Goal: Transaction & Acquisition: Purchase product/service

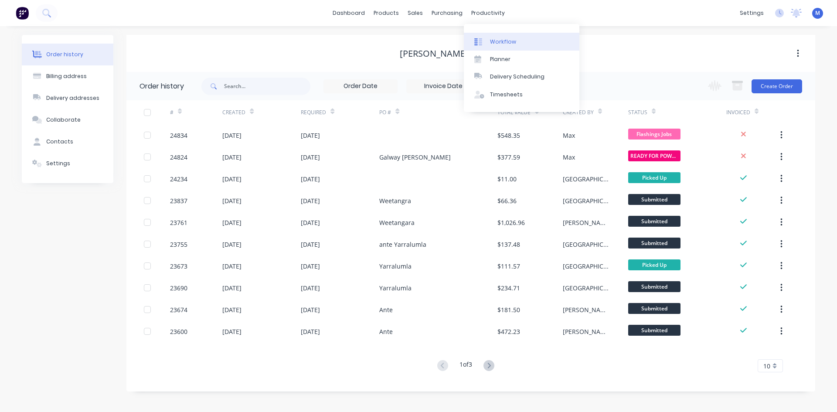
click at [518, 42] on link "Workflow" at bounding box center [522, 41] width 116 height 17
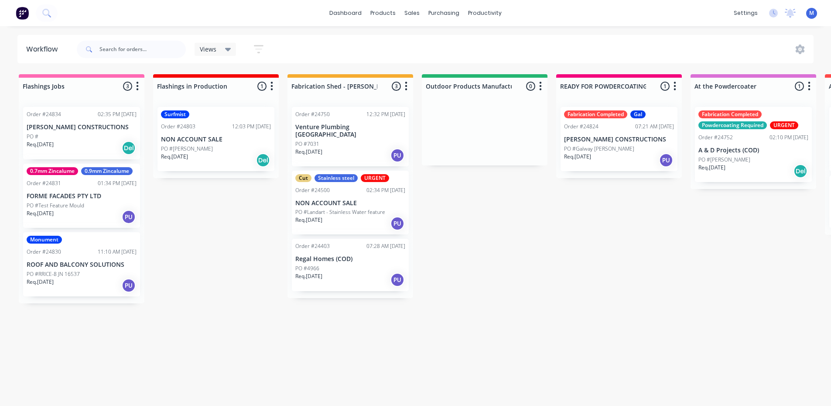
click at [79, 141] on div "Req. [DATE] Del" at bounding box center [82, 147] width 110 height 15
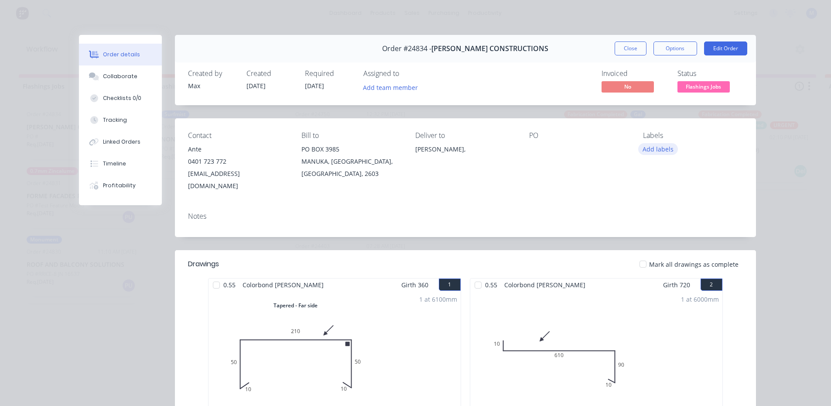
click at [657, 147] on button "Add labels" at bounding box center [658, 149] width 40 height 12
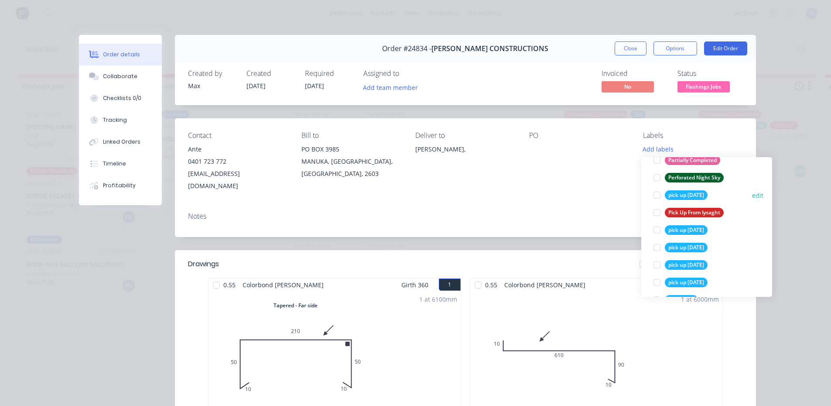
scroll to position [1570, 0]
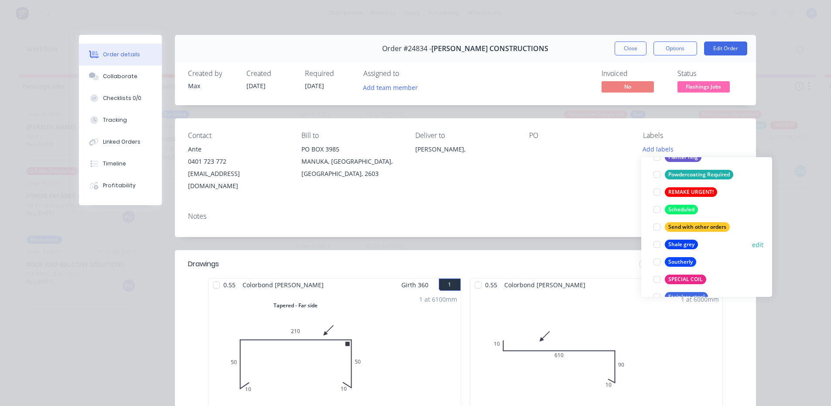
click at [654, 245] on div at bounding box center [656, 244] width 17 height 17
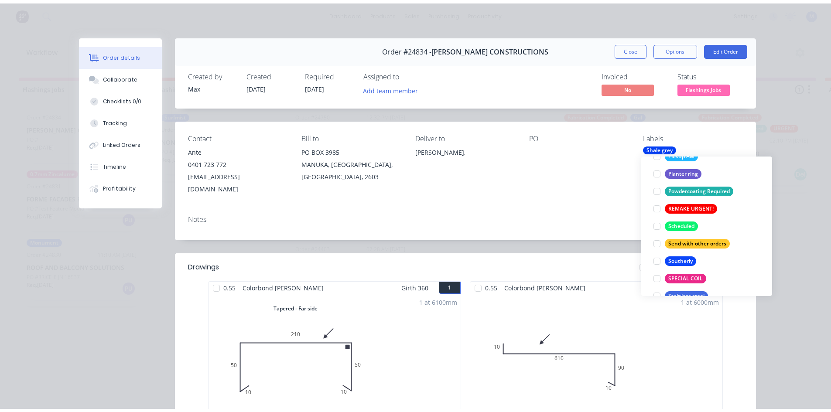
scroll to position [0, 0]
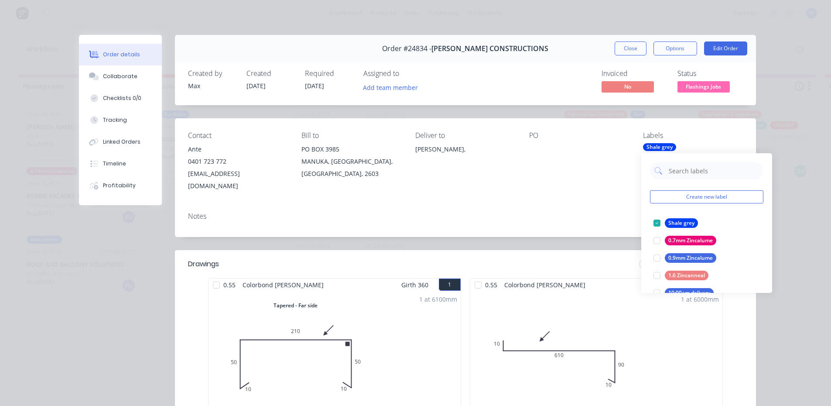
click at [589, 185] on div "Contact Ante [PHONE_NUMBER] [EMAIL_ADDRESS][DOMAIN_NAME] Bill to [STREET_ADDRES…" at bounding box center [465, 161] width 581 height 87
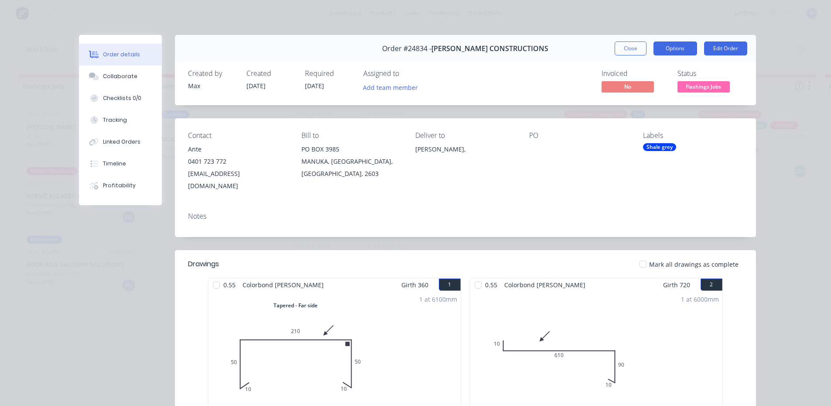
click at [672, 48] on button "Options" at bounding box center [675, 48] width 44 height 14
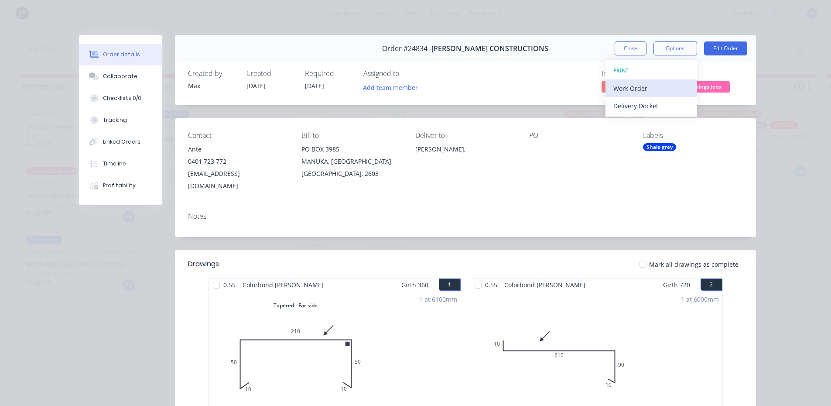
click at [656, 89] on div "Work Order" at bounding box center [651, 88] width 76 height 13
click at [658, 102] on div "Standard" at bounding box center [651, 105] width 76 height 13
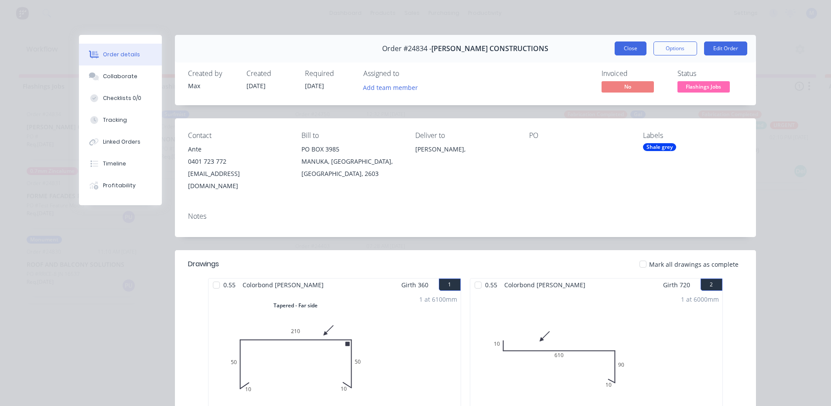
click at [627, 48] on button "Close" at bounding box center [631, 48] width 32 height 14
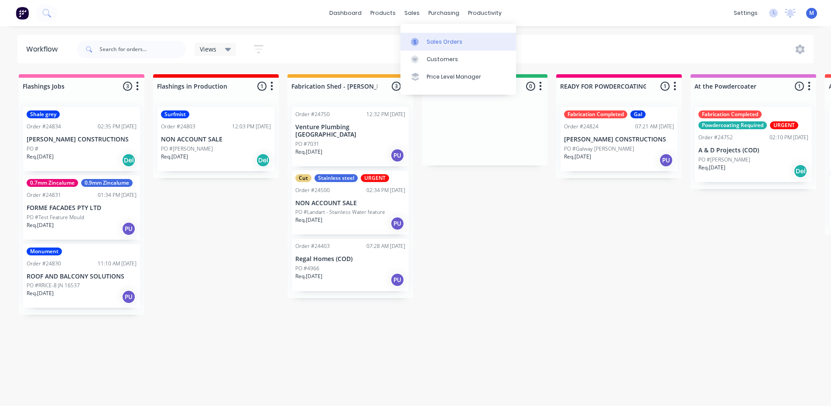
click at [449, 41] on div "Sales Orders" at bounding box center [445, 42] width 36 height 8
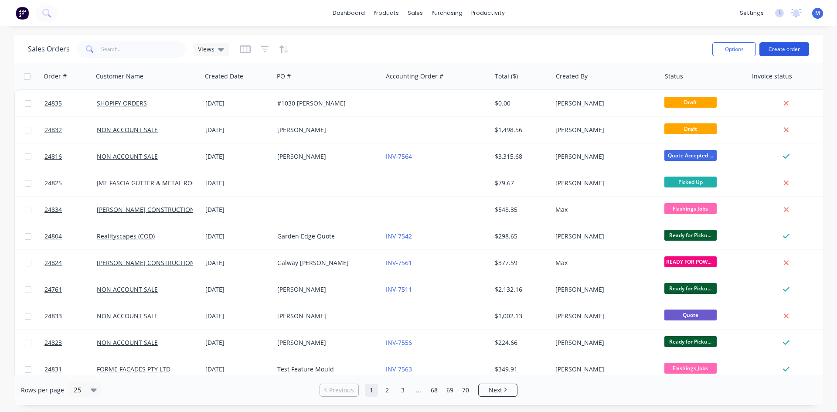
click at [793, 51] on button "Create order" at bounding box center [785, 49] width 50 height 14
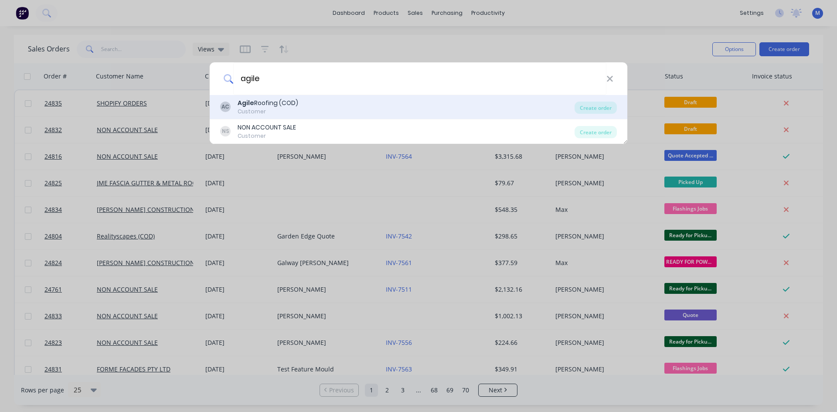
type input "agile"
click at [282, 102] on div "Agile Roofing (COD)" at bounding box center [268, 103] width 61 height 9
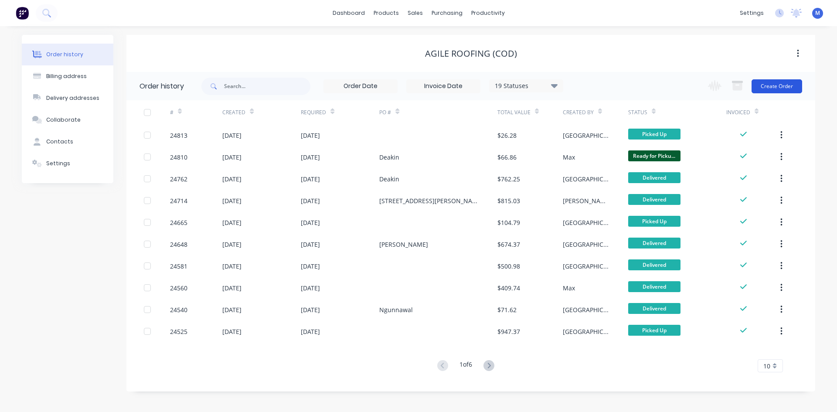
click at [775, 84] on button "Create Order" at bounding box center [777, 86] width 51 height 14
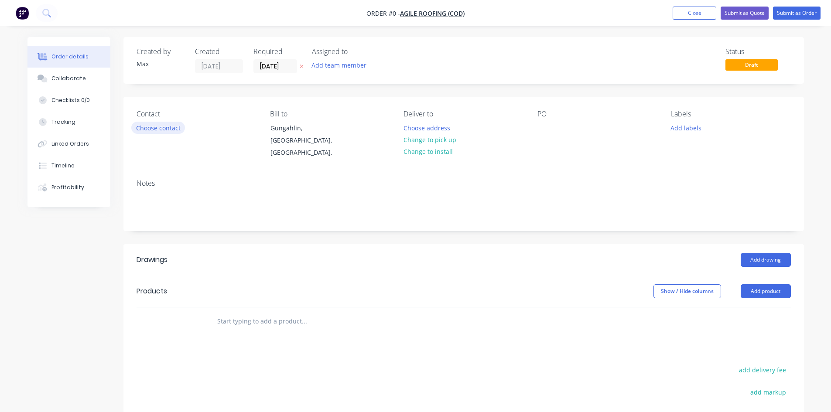
click at [159, 124] on button "Choose contact" at bounding box center [158, 128] width 54 height 12
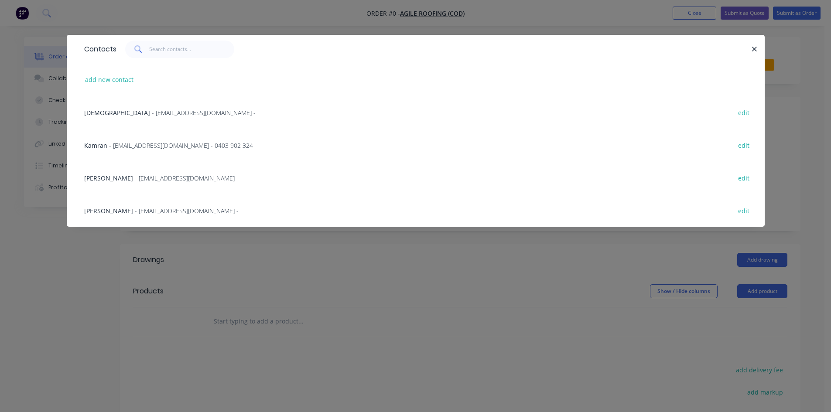
click at [97, 145] on span "Kamran" at bounding box center [95, 145] width 23 height 8
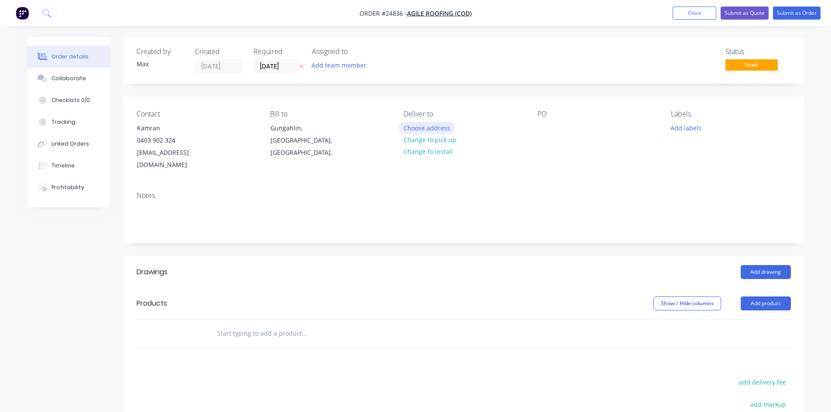
click at [427, 127] on button "Choose address" at bounding box center [427, 128] width 56 height 12
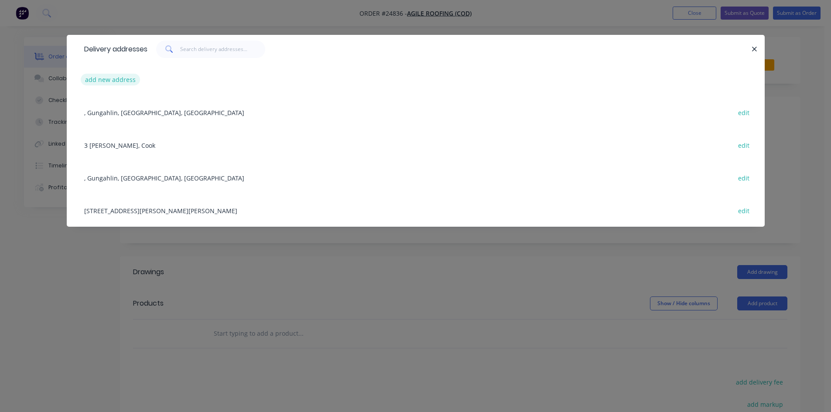
click at [119, 79] on button "add new address" at bounding box center [111, 80] width 60 height 12
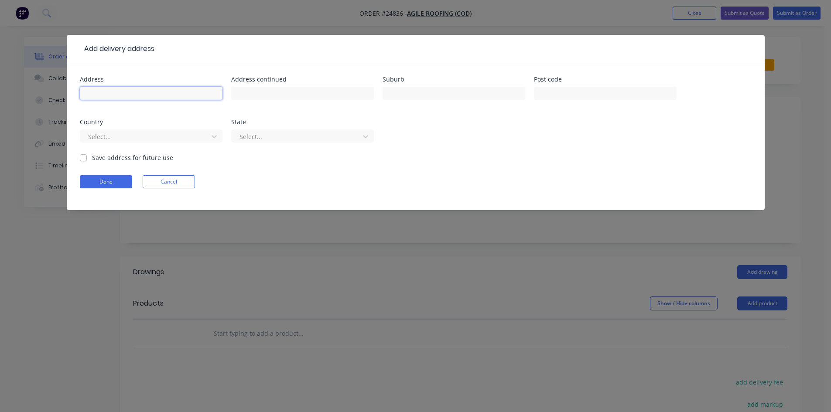
click at [115, 94] on input "text" at bounding box center [151, 93] width 143 height 13
drag, startPoint x: 141, startPoint y: 91, endPoint x: 149, endPoint y: 86, distance: 8.6
click at [141, 91] on input "text" at bounding box center [151, 93] width 143 height 13
type input "[STREET_ADDRESS][PERSON_NAME]"
click at [443, 96] on input "text" at bounding box center [454, 93] width 143 height 13
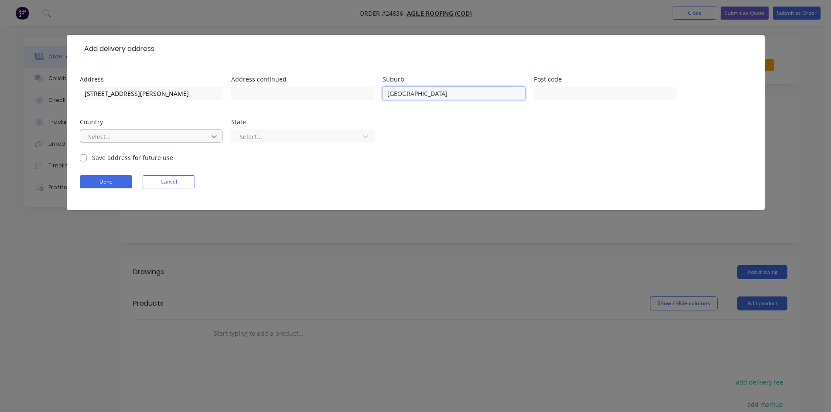
type input "[GEOGRAPHIC_DATA]"
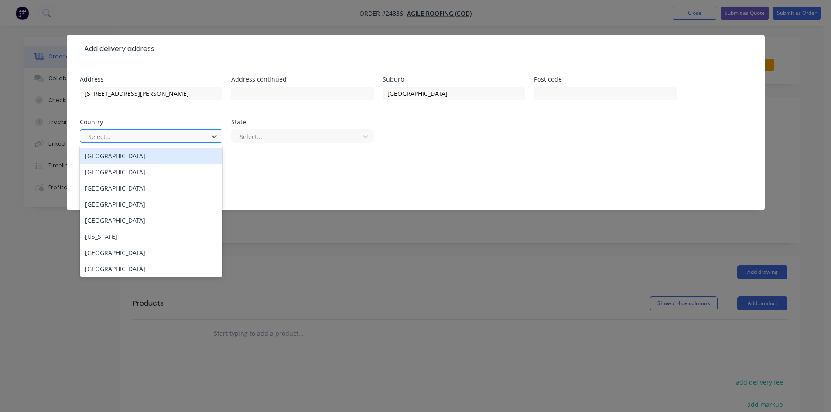
click at [117, 154] on div "[GEOGRAPHIC_DATA]" at bounding box center [151, 156] width 143 height 16
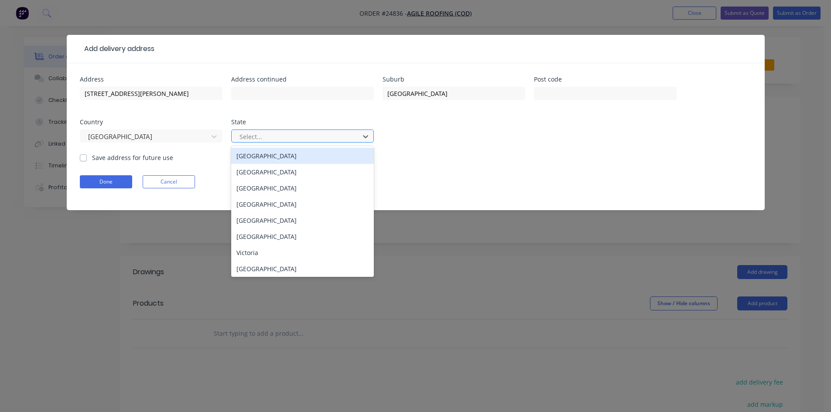
click at [282, 137] on div at bounding box center [297, 136] width 116 height 11
click at [285, 154] on div "[GEOGRAPHIC_DATA]" at bounding box center [302, 156] width 143 height 16
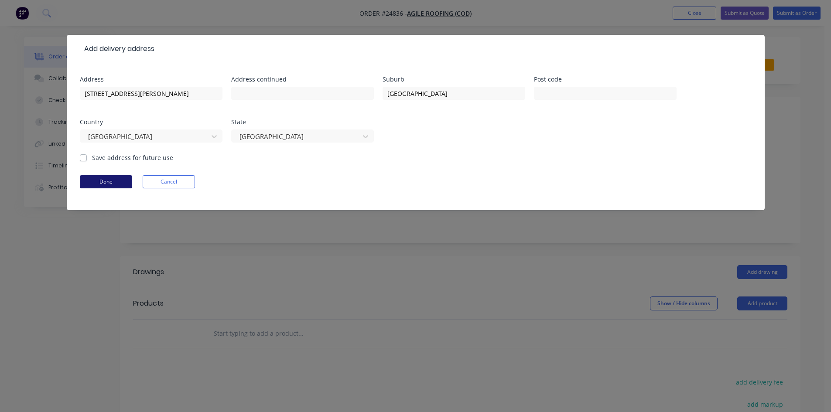
click at [117, 184] on button "Done" at bounding box center [106, 181] width 52 height 13
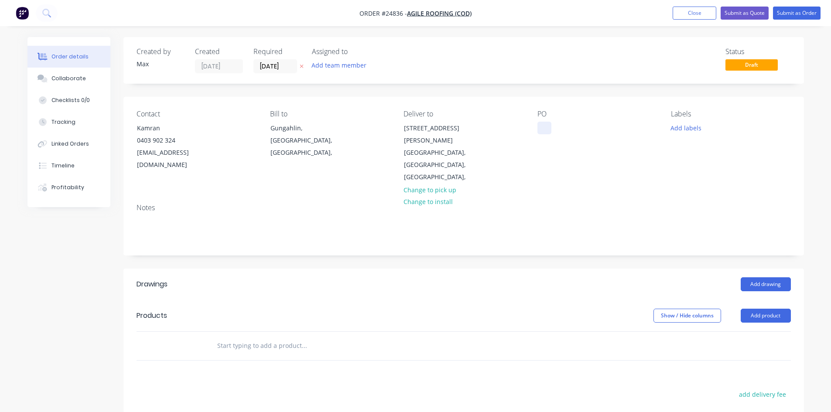
click at [541, 123] on div at bounding box center [544, 128] width 14 height 13
click at [553, 129] on div "[GEOGRAPHIC_DATA]" at bounding box center [574, 128] width 74 height 13
click at [593, 165] on div "PO Wanniassa" at bounding box center [597, 147] width 120 height 74
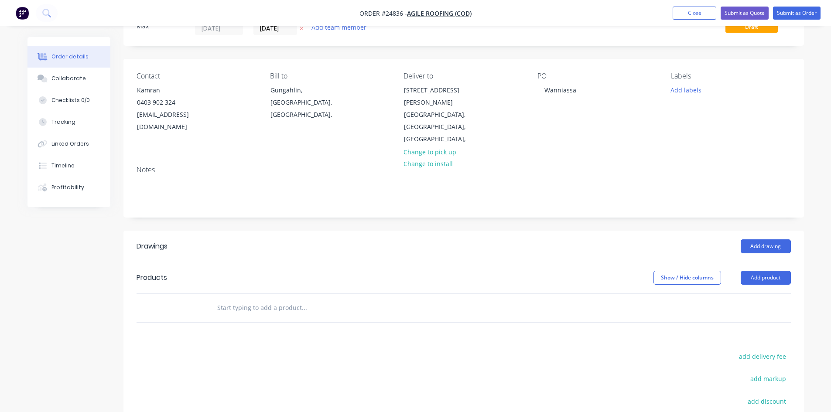
scroll to position [131, 0]
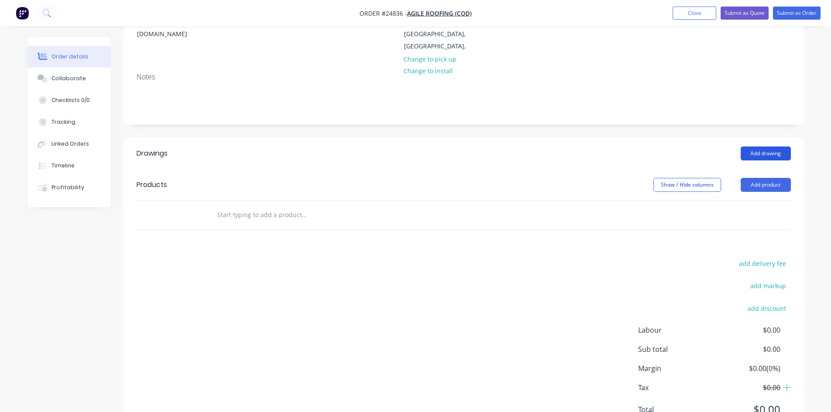
click at [767, 147] on button "Add drawing" at bounding box center [766, 154] width 50 height 14
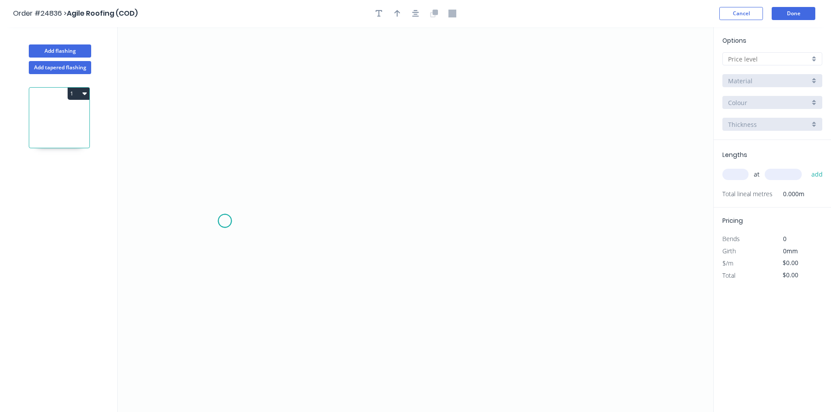
click at [225, 221] on icon "0" at bounding box center [415, 219] width 595 height 385
click at [242, 199] on icon at bounding box center [234, 210] width 18 height 22
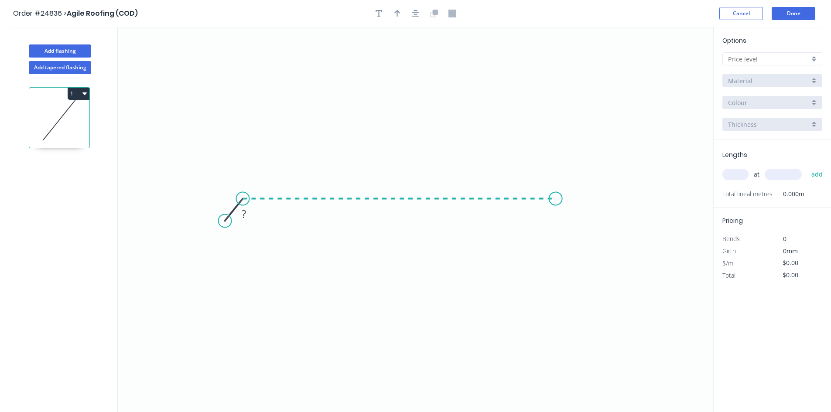
click at [556, 211] on icon "0 ?" at bounding box center [415, 219] width 595 height 385
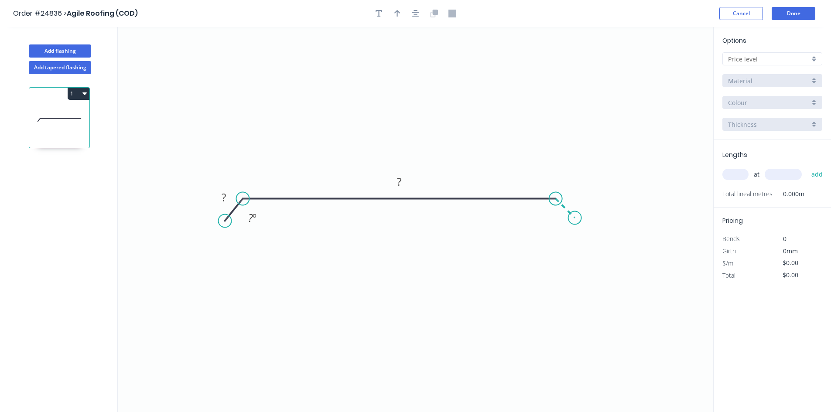
click at [575, 216] on icon "0 ? ? ? º" at bounding box center [415, 219] width 595 height 385
click at [289, 249] on div "Hide angle" at bounding box center [289, 245] width 88 height 18
click at [759, 59] on input "text" at bounding box center [769, 59] width 82 height 9
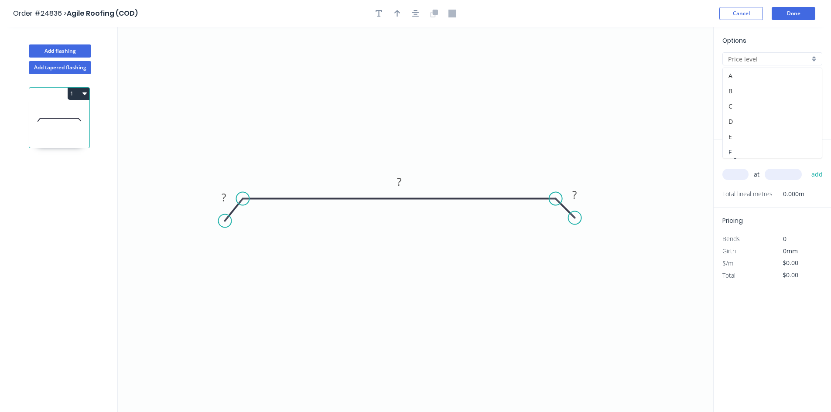
click at [749, 153] on div "F" at bounding box center [772, 151] width 99 height 15
type input "F"
click at [742, 102] on input "Basalt" at bounding box center [769, 102] width 82 height 9
click at [753, 189] on div "Paperbark" at bounding box center [772, 189] width 99 height 15
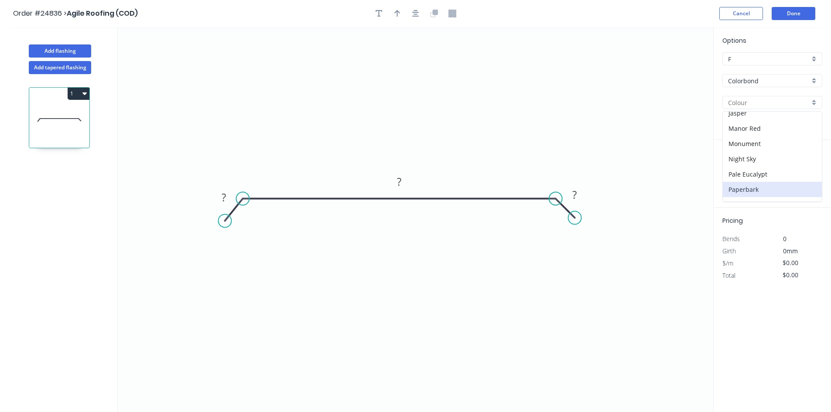
type input "Paperbark"
click at [733, 174] on input "text" at bounding box center [735, 174] width 26 height 11
click at [224, 198] on tspan "?" at bounding box center [224, 197] width 4 height 14
type input "$18.58"
click at [740, 172] on input "text" at bounding box center [735, 174] width 26 height 11
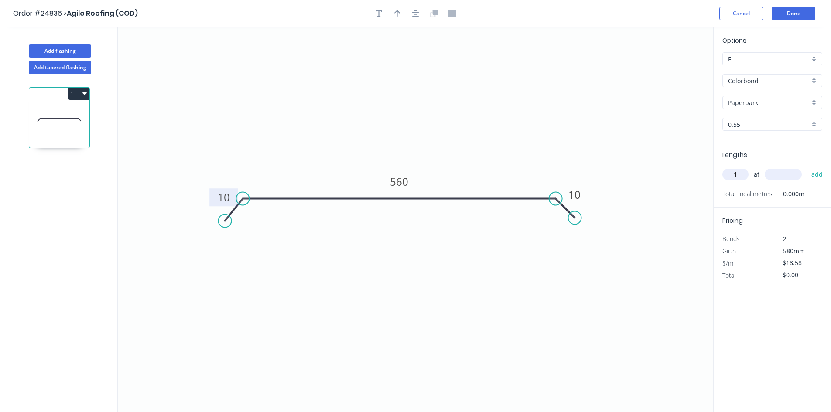
type input "1"
type input "2500"
click at [807, 167] on button "add" at bounding box center [817, 174] width 20 height 15
type input "$46.45"
click at [397, 14] on icon "button" at bounding box center [397, 13] width 6 height 7
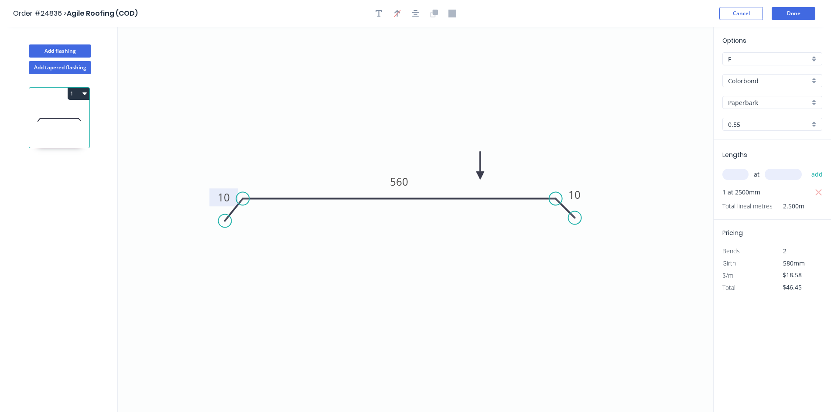
drag, startPoint x: 668, startPoint y: 67, endPoint x: 480, endPoint y: 176, distance: 216.7
click at [480, 176] on icon at bounding box center [480, 166] width 8 height 28
click at [480, 175] on icon at bounding box center [480, 166] width 8 height 28
click at [804, 12] on button "Done" at bounding box center [794, 13] width 44 height 13
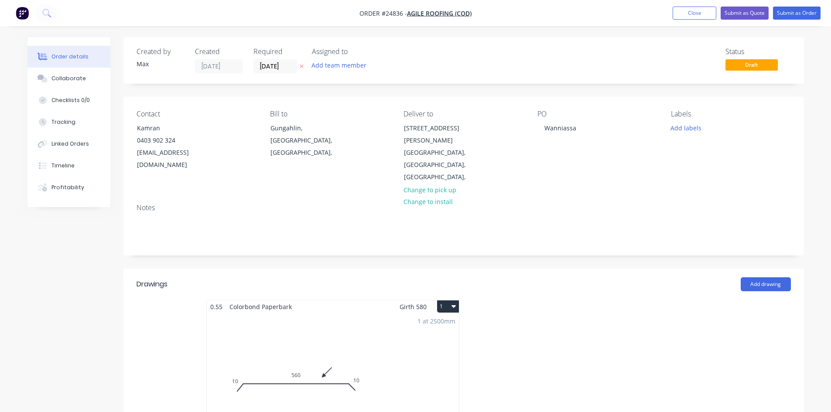
scroll to position [131, 0]
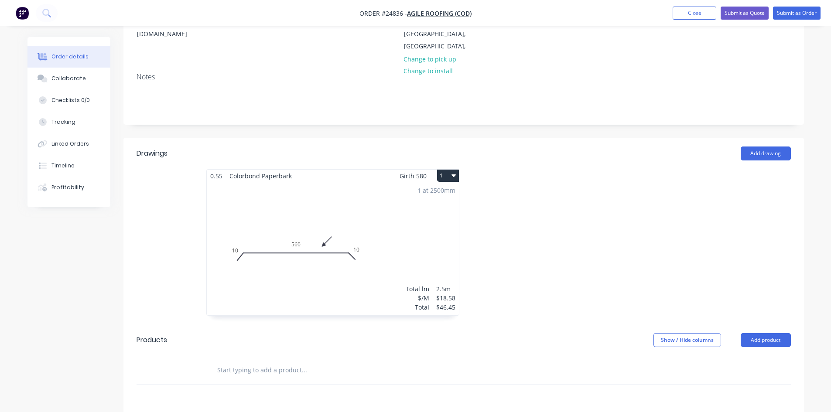
click at [451, 170] on button "1" at bounding box center [448, 176] width 22 height 12
click at [441, 208] on div "Duplicate" at bounding box center [417, 214] width 67 height 13
click at [526, 215] on div "Total lm $/M Total 0m $18.58 $0.00" at bounding box center [594, 248] width 252 height 133
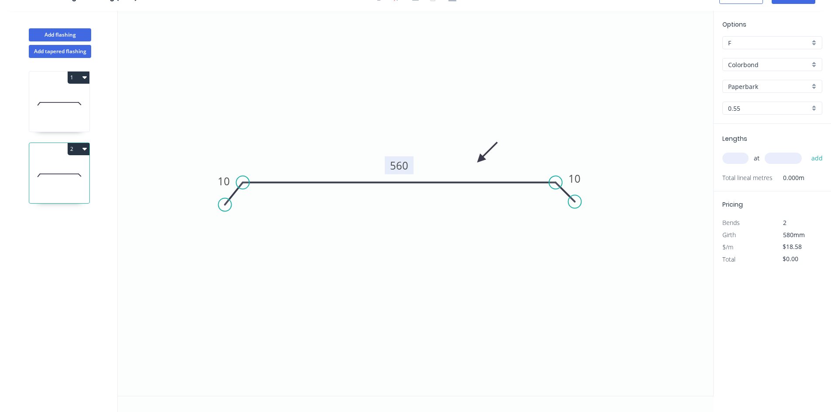
click at [406, 164] on tspan "560" at bounding box center [399, 165] width 18 height 14
type input "$15.77"
click at [733, 157] on input "text" at bounding box center [735, 158] width 26 height 11
type input "1"
type input "1000"
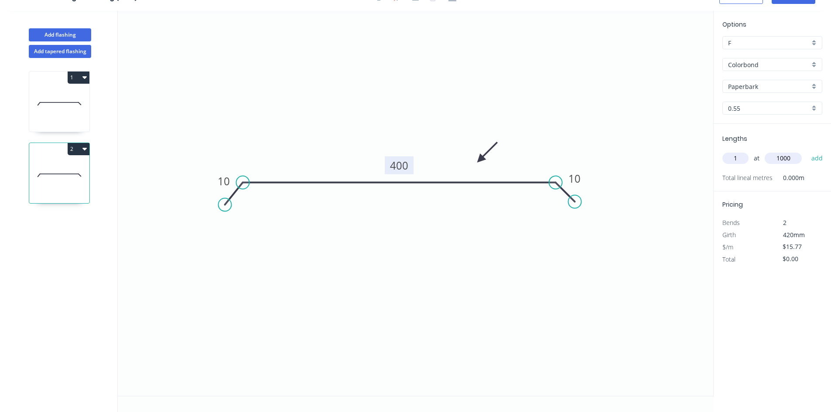
click at [807, 151] on button "add" at bounding box center [817, 158] width 20 height 15
type input "$18.92"
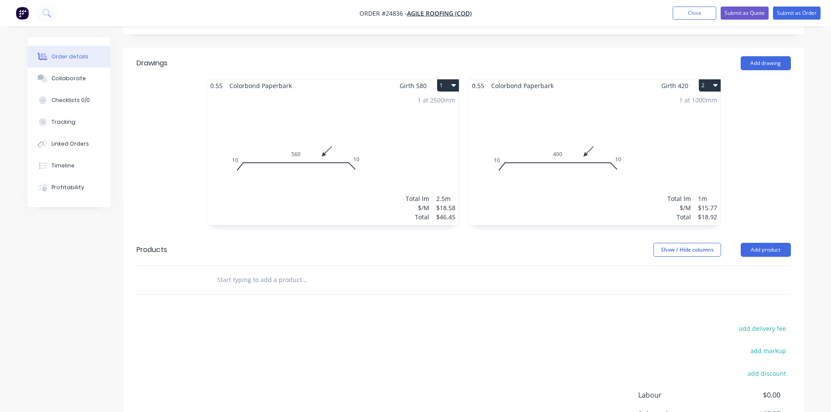
scroll to position [218, 0]
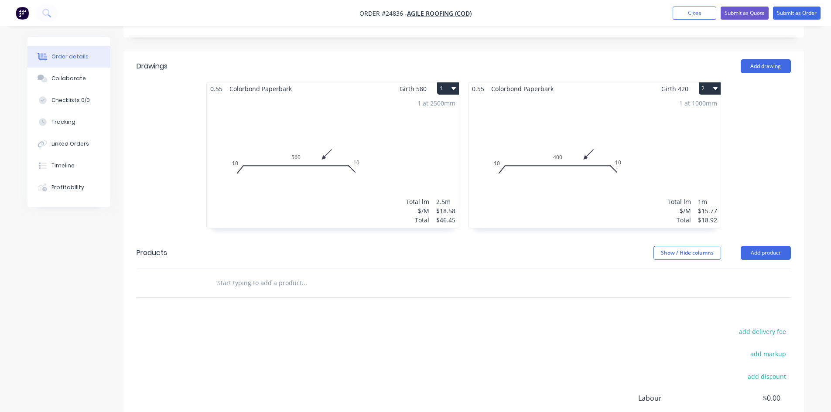
click at [699, 82] on button "2" at bounding box center [710, 88] width 22 height 12
click at [676, 121] on div "Duplicate" at bounding box center [679, 127] width 67 height 13
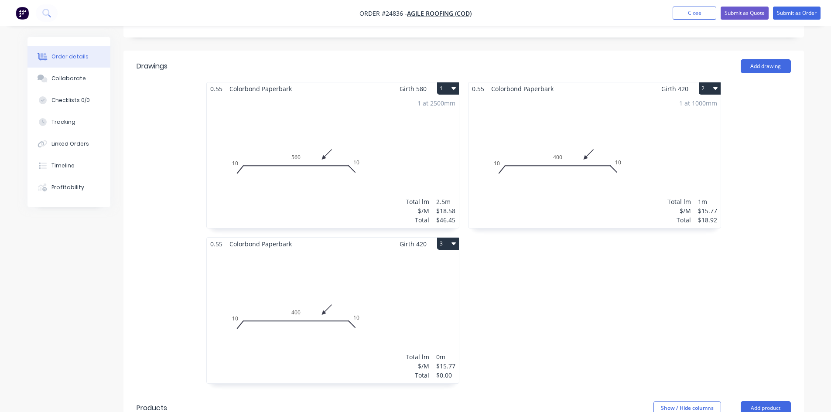
click at [288, 283] on div "Total lm $/M Total 0m $15.77 $0.00" at bounding box center [333, 316] width 252 height 133
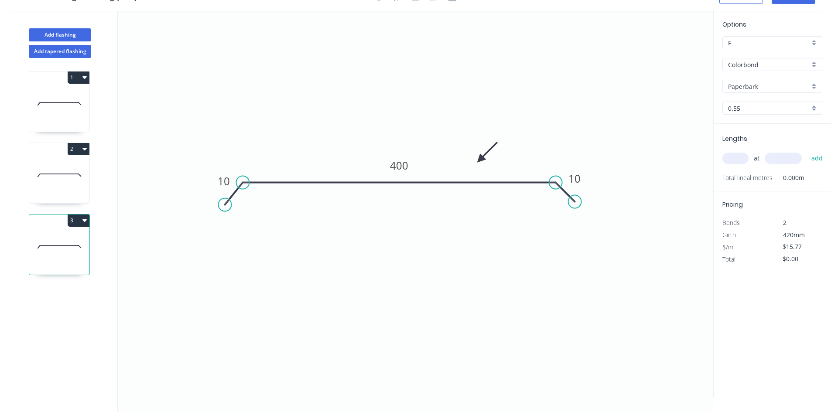
scroll to position [16, 0]
click at [402, 167] on tspan "400" at bounding box center [399, 165] width 18 height 14
click at [744, 157] on input "text" at bounding box center [735, 158] width 26 height 11
type input "1"
type input "1500"
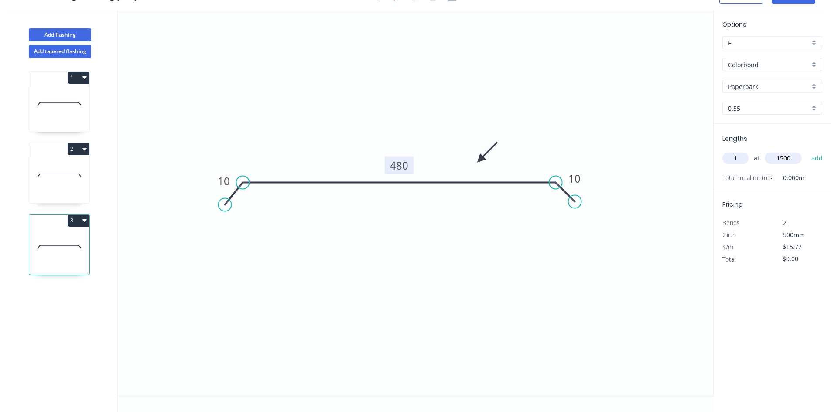
click at [807, 151] on button "add" at bounding box center [817, 158] width 20 height 15
type input "$23.66"
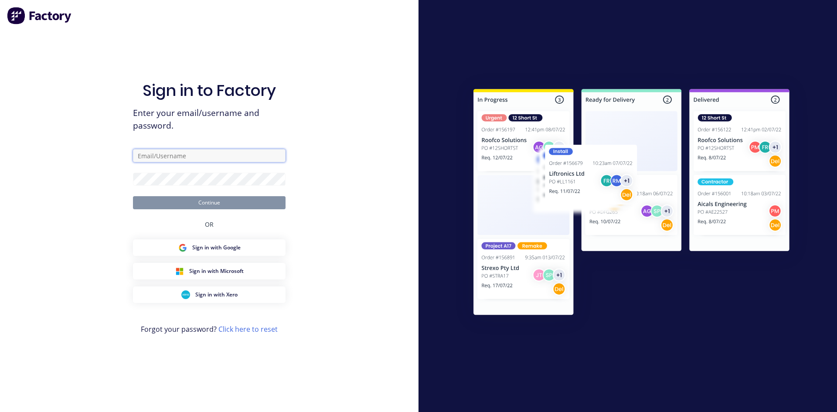
type input "[EMAIL_ADDRESS][DOMAIN_NAME]"
click at [207, 203] on button "Continue" at bounding box center [209, 202] width 153 height 13
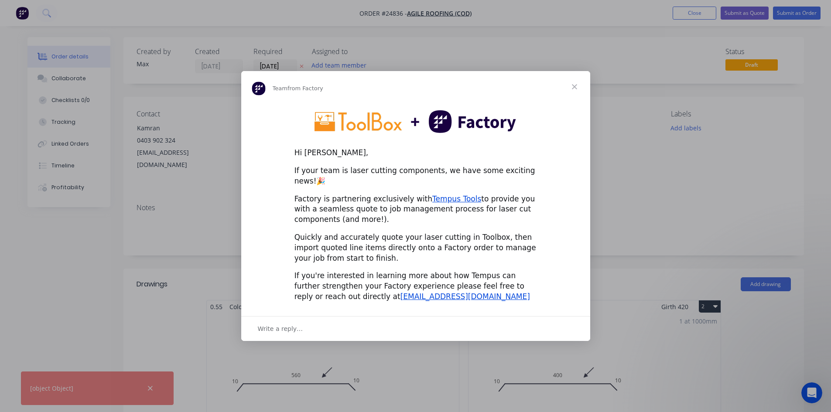
click at [573, 90] on span "Close" at bounding box center [574, 86] width 31 height 31
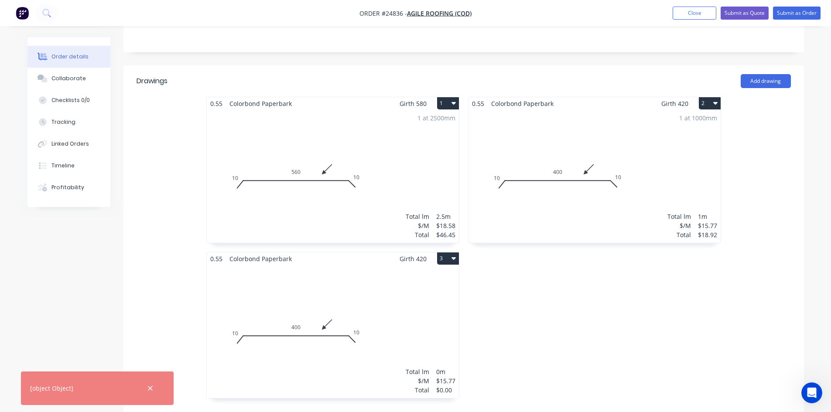
scroll to position [174, 0]
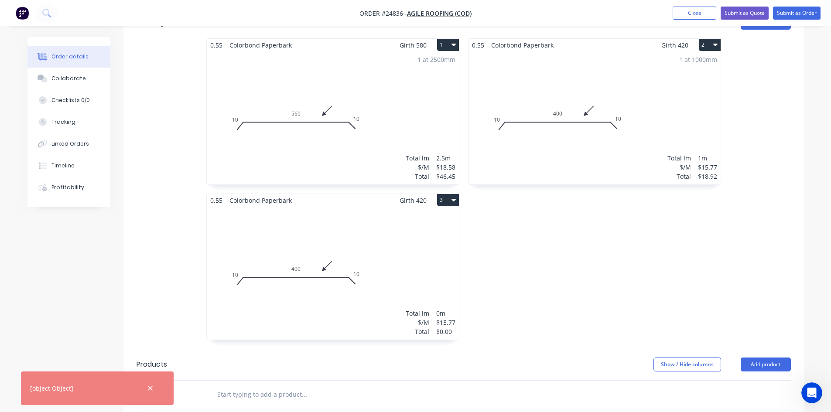
click at [389, 243] on div "Total lm $/M Total 0m $15.77 $0.00" at bounding box center [333, 273] width 252 height 133
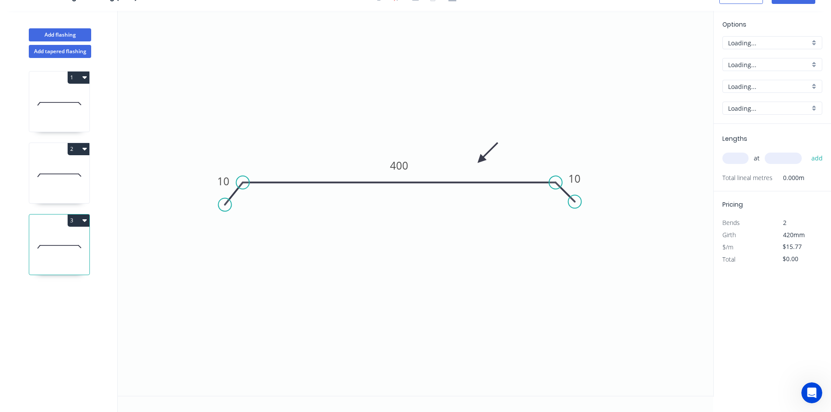
scroll to position [16, 0]
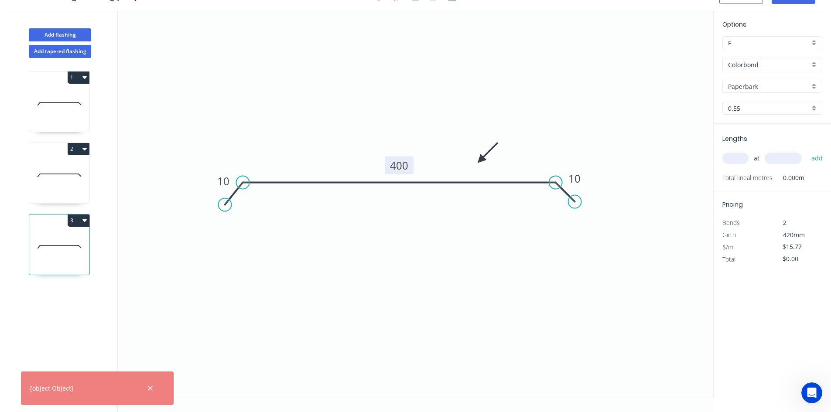
click at [394, 167] on tspan "400" at bounding box center [399, 165] width 18 height 14
click at [148, 389] on icon "button" at bounding box center [150, 389] width 6 height 8
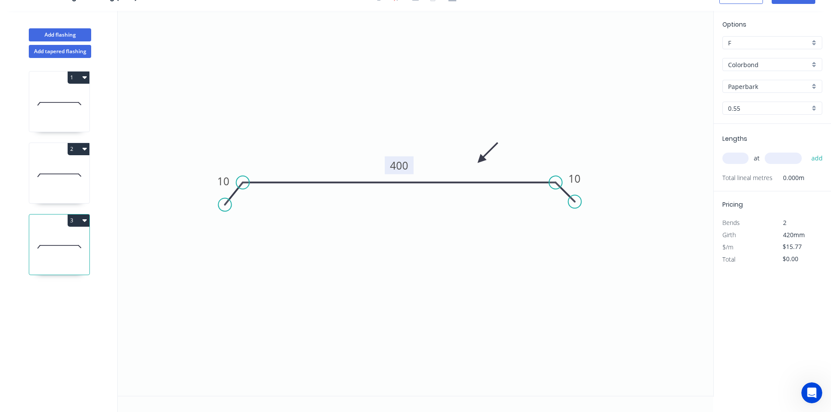
click at [400, 164] on tspan "400" at bounding box center [399, 165] width 18 height 14
click at [728, 161] on input "text" at bounding box center [735, 158] width 26 height 11
type input "1"
type input "1500"
click at [807, 151] on button "add" at bounding box center [817, 158] width 20 height 15
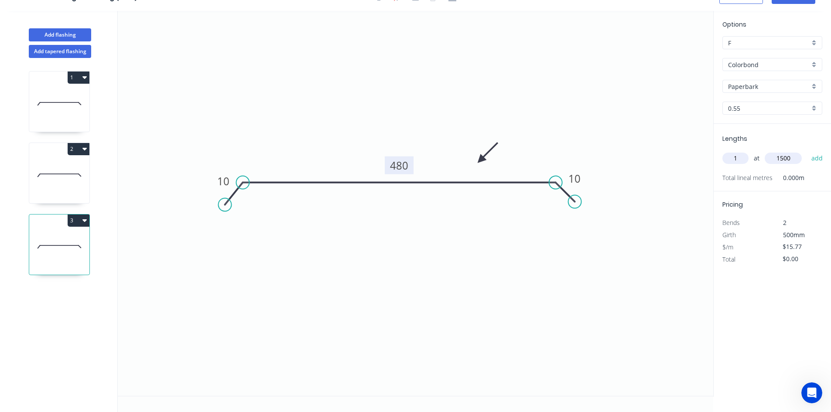
type input "$23.66"
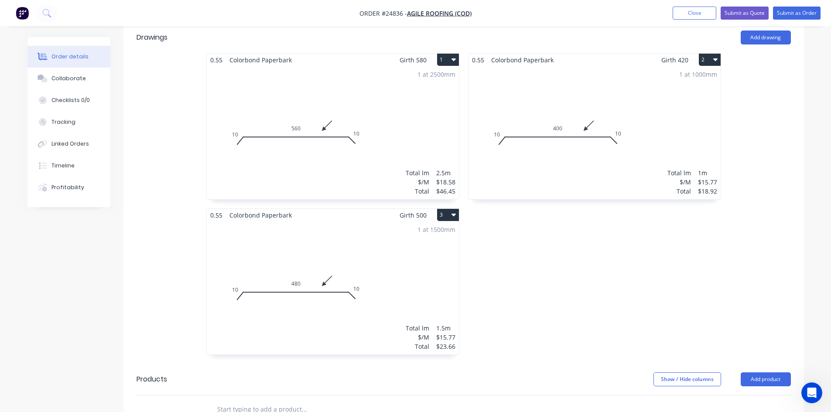
scroll to position [262, 0]
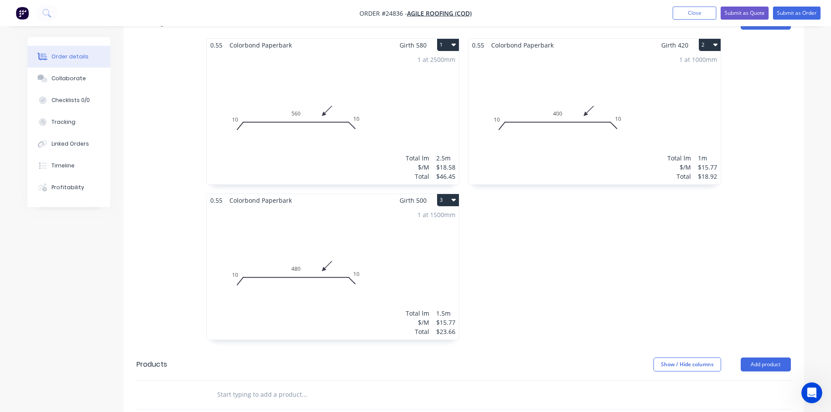
click at [444, 194] on button "3" at bounding box center [448, 200] width 22 height 12
click at [425, 232] on div "Duplicate" at bounding box center [417, 238] width 67 height 13
click at [538, 236] on div "Total lm $/M Total 0m $15.77 $0.00" at bounding box center [594, 273] width 252 height 133
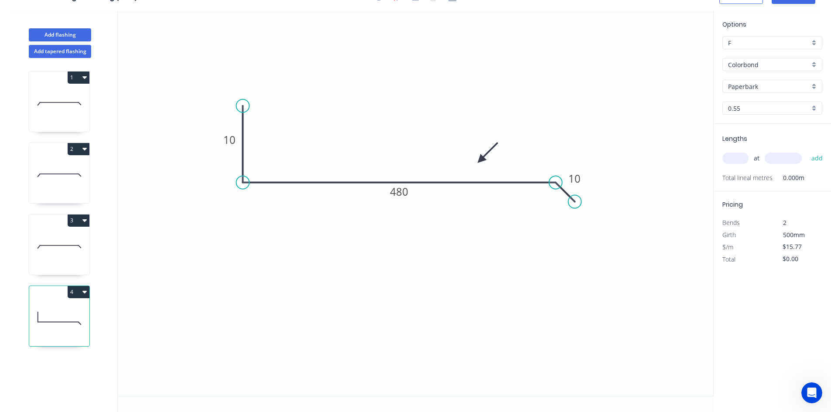
drag, startPoint x: 226, startPoint y: 208, endPoint x: 239, endPoint y: 106, distance: 102.4
click at [239, 106] on circle at bounding box center [242, 105] width 13 height 13
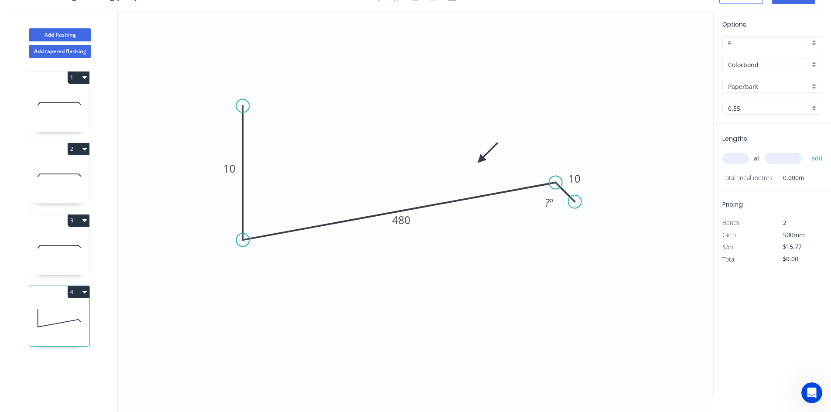
drag, startPoint x: 245, startPoint y: 184, endPoint x: 237, endPoint y: 240, distance: 56.9
click at [237, 240] on circle at bounding box center [242, 239] width 13 height 13
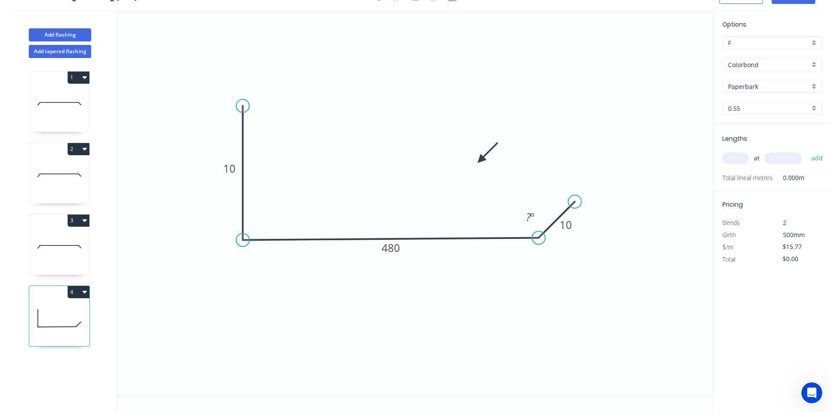
drag, startPoint x: 554, startPoint y: 186, endPoint x: 539, endPoint y: 249, distance: 64.7
click at [539, 249] on icon "0 10 480 10 ? º" at bounding box center [415, 203] width 595 height 385
drag, startPoint x: 575, startPoint y: 202, endPoint x: 572, endPoint y: 259, distance: 56.8
click at [572, 259] on circle at bounding box center [570, 255] width 13 height 13
click at [551, 292] on div "Hide angle" at bounding box center [579, 292] width 88 height 18
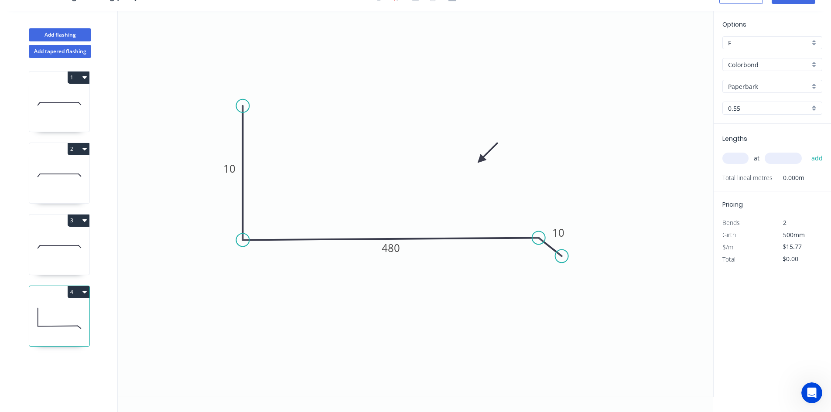
drag, startPoint x: 571, startPoint y: 256, endPoint x: 562, endPoint y: 256, distance: 9.2
click at [562, 256] on circle at bounding box center [561, 255] width 13 height 13
click at [229, 172] on tspan "10" at bounding box center [229, 168] width 12 height 14
type input "$10.74"
click at [738, 157] on input "text" at bounding box center [735, 158] width 26 height 11
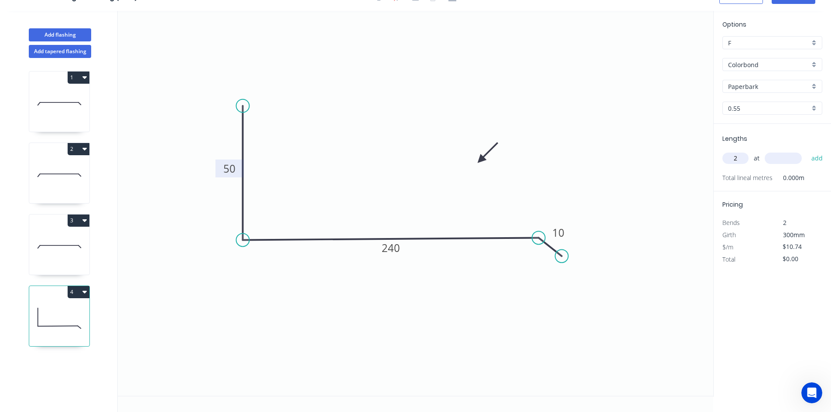
type input "2"
type input "1500"
click at [807, 151] on button "add" at bounding box center [817, 158] width 20 height 15
type input "$32.22"
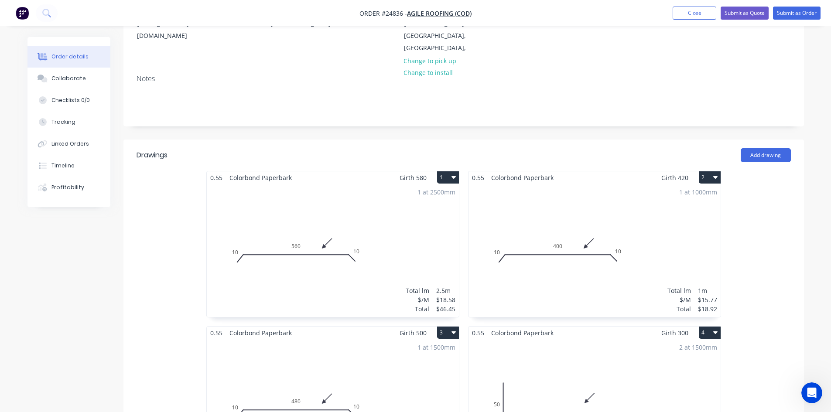
scroll to position [262, 0]
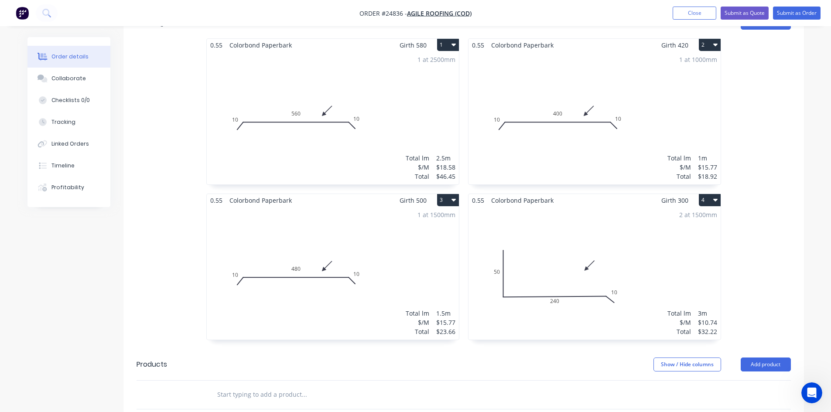
click at [650, 251] on div "2 at 1500mm Total lm $/M Total 3m $10.74 $32.22" at bounding box center [594, 273] width 252 height 133
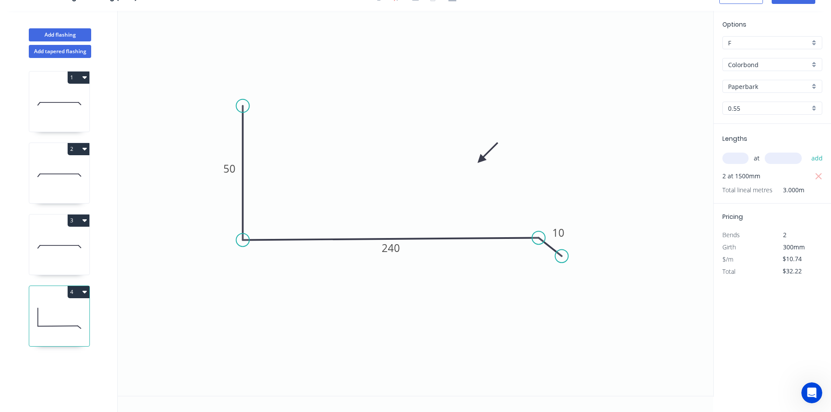
scroll to position [16, 0]
drag, startPoint x: 482, startPoint y: 159, endPoint x: 304, endPoint y: 205, distance: 184.2
click at [304, 205] on icon at bounding box center [311, 197] width 25 height 25
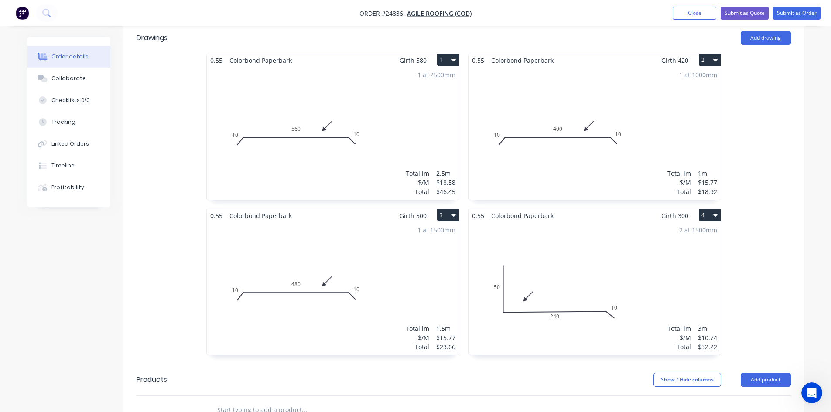
scroll to position [262, 0]
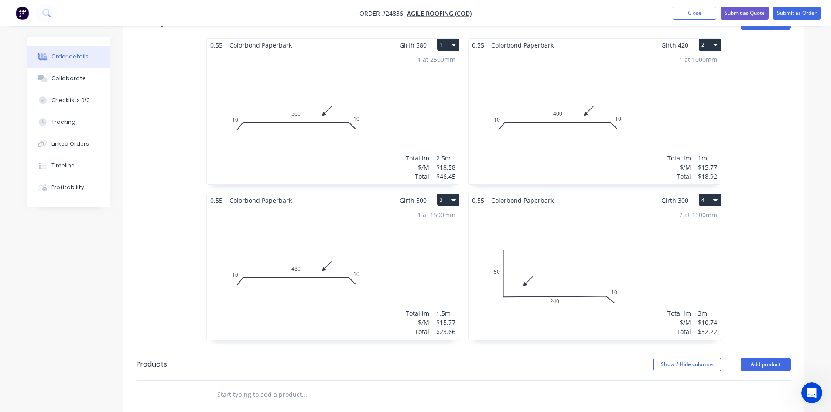
click at [713, 194] on button "4" at bounding box center [710, 200] width 22 height 12
click at [687, 232] on div "Duplicate" at bounding box center [679, 238] width 67 height 13
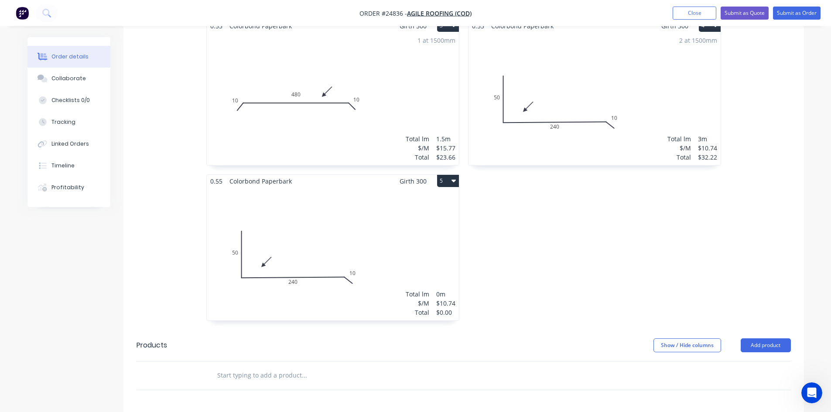
click at [290, 231] on div "Total lm $/M Total 0m $10.74 $0.00" at bounding box center [333, 254] width 252 height 133
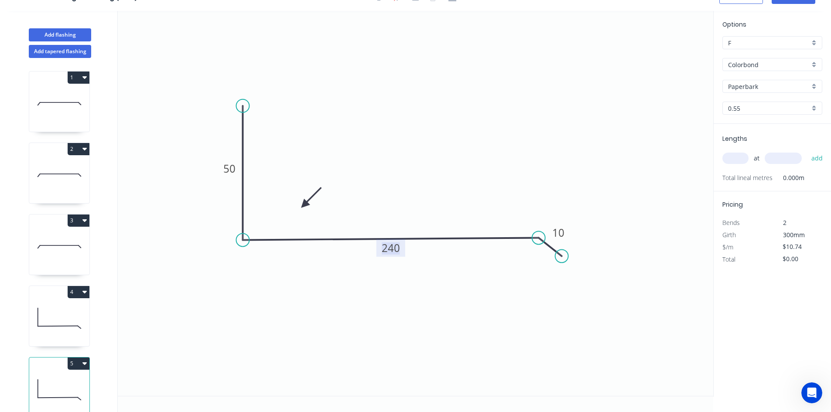
click at [396, 250] on tspan "240" at bounding box center [391, 248] width 18 height 14
click at [742, 156] on input "text" at bounding box center [735, 158] width 26 height 11
type input "$13.28"
type input "1"
type input "1500"
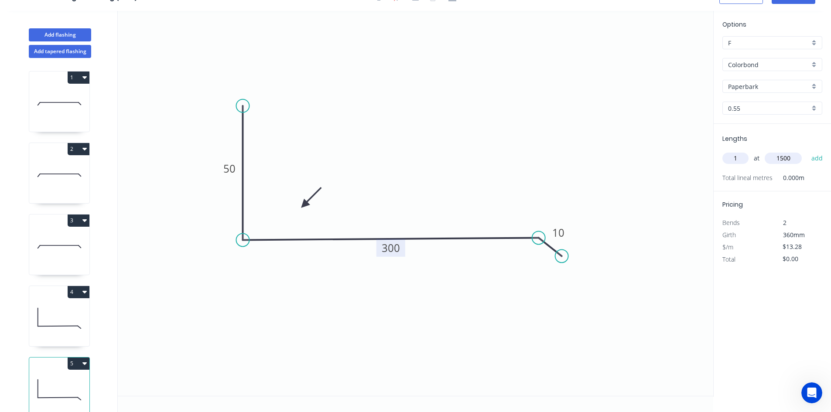
click at [807, 151] on button "add" at bounding box center [817, 158] width 20 height 15
type input "$19.92"
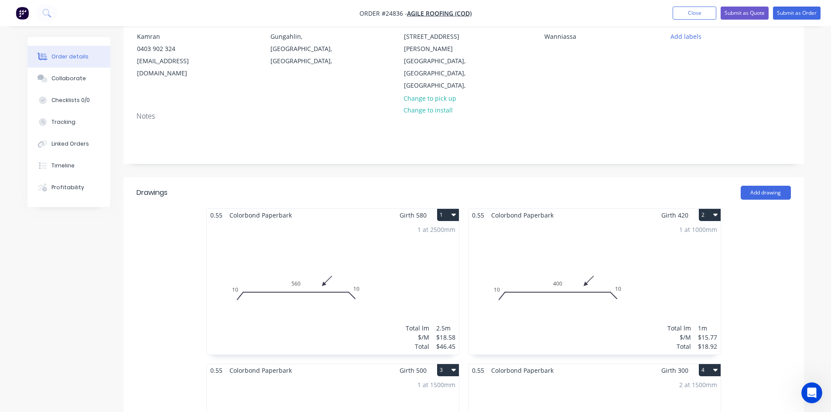
scroll to position [87, 0]
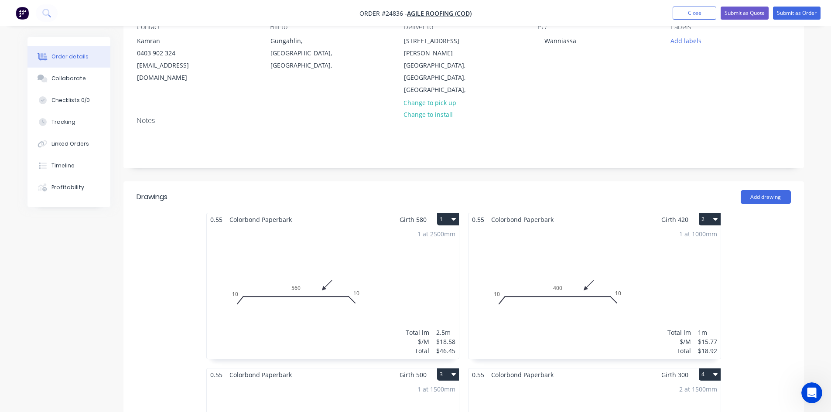
click at [450, 213] on button "1" at bounding box center [448, 219] width 22 height 12
click at [406, 252] on div "Duplicate" at bounding box center [417, 258] width 67 height 13
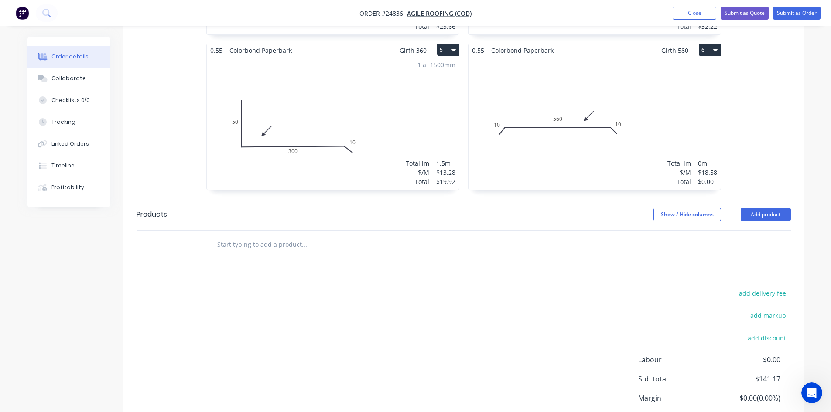
click at [566, 122] on div "Total lm $/M Total 0m $18.58 $0.00" at bounding box center [594, 123] width 252 height 133
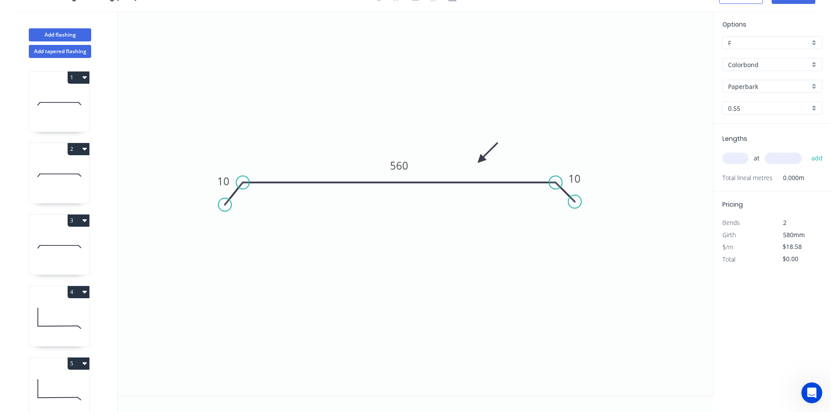
scroll to position [16, 0]
click at [399, 164] on tspan "560" at bounding box center [399, 165] width 18 height 14
click at [735, 159] on input "text" at bounding box center [735, 158] width 26 height 11
type input "$33.40"
type input "1"
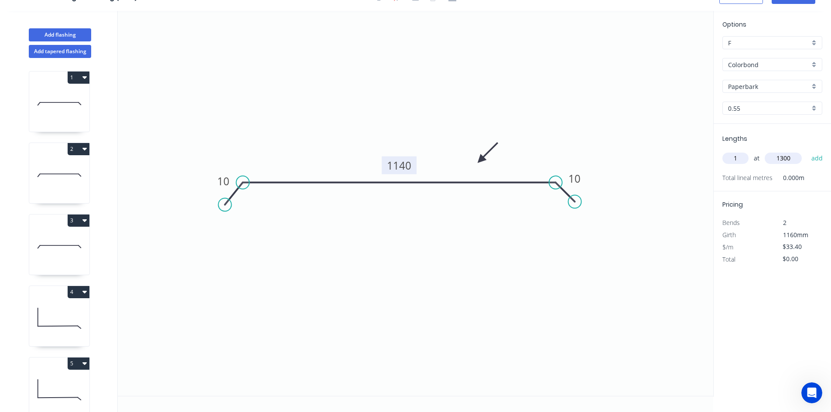
type input "1300"
click at [807, 151] on button "add" at bounding box center [817, 158] width 20 height 15
type input "$43.42"
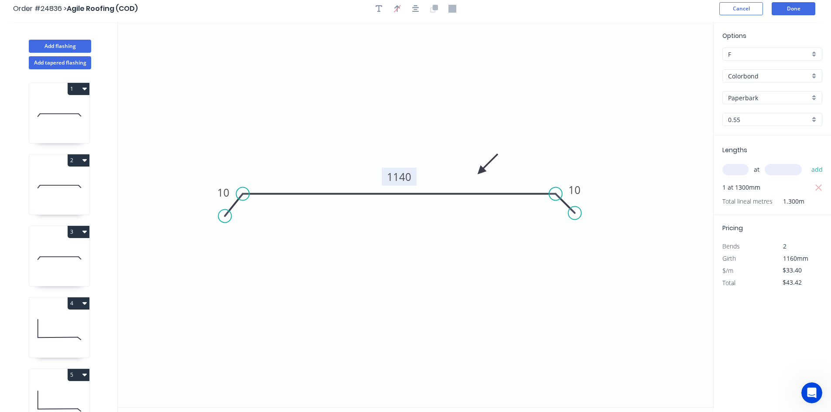
scroll to position [0, 0]
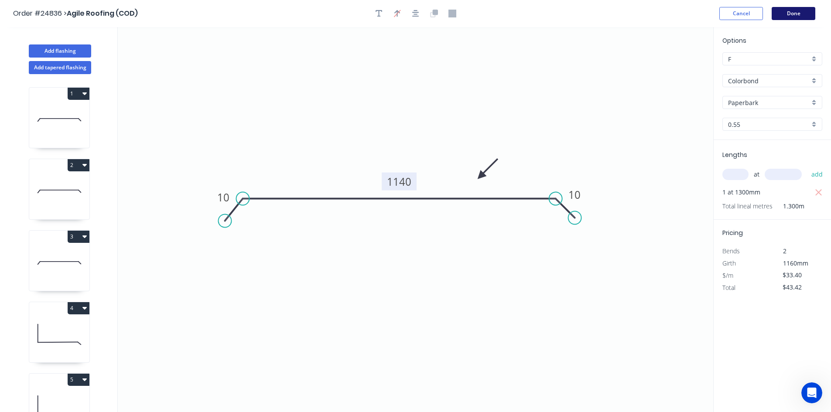
click at [791, 15] on button "Done" at bounding box center [794, 13] width 44 height 13
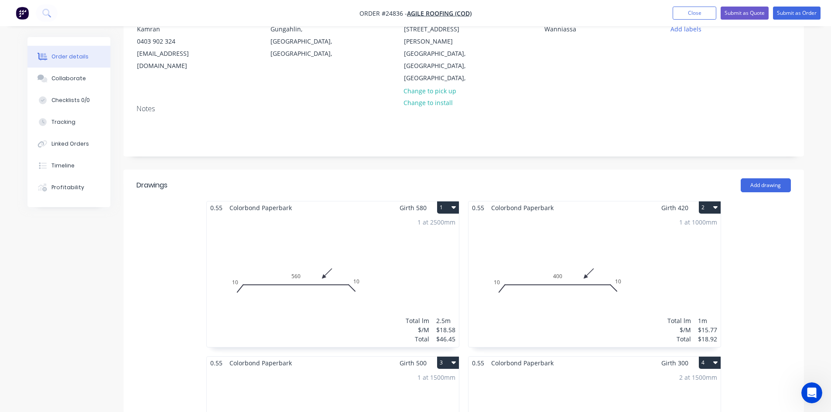
scroll to position [87, 0]
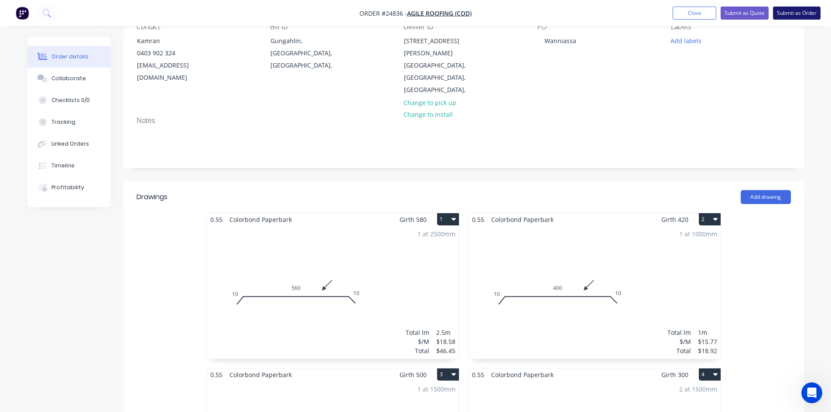
click at [799, 13] on button "Submit as Order" at bounding box center [797, 13] width 48 height 13
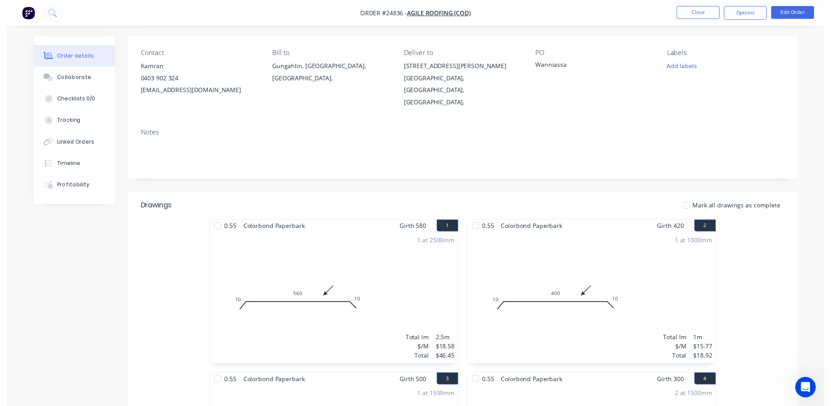
scroll to position [0, 0]
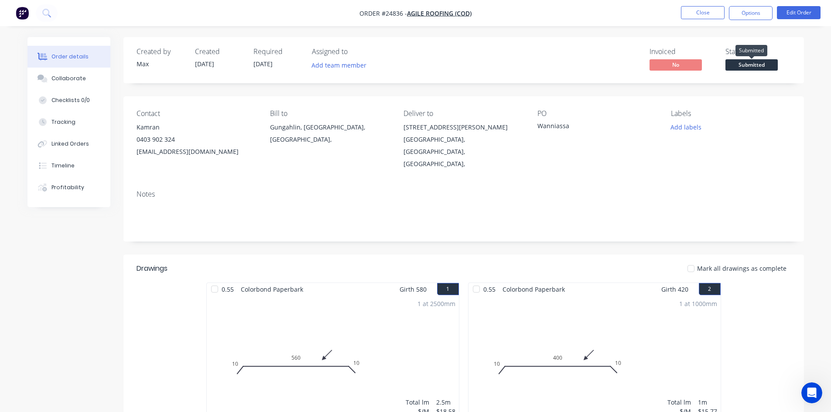
click at [752, 68] on span "Submitted" at bounding box center [751, 64] width 52 height 11
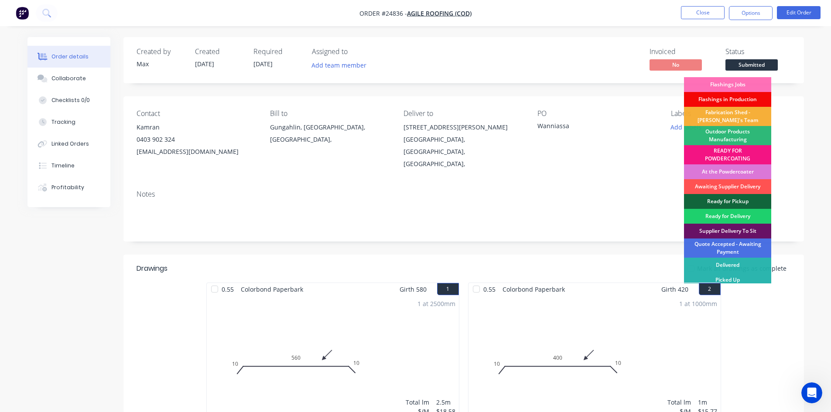
click at [758, 98] on div "Flashings in Production" at bounding box center [727, 99] width 87 height 15
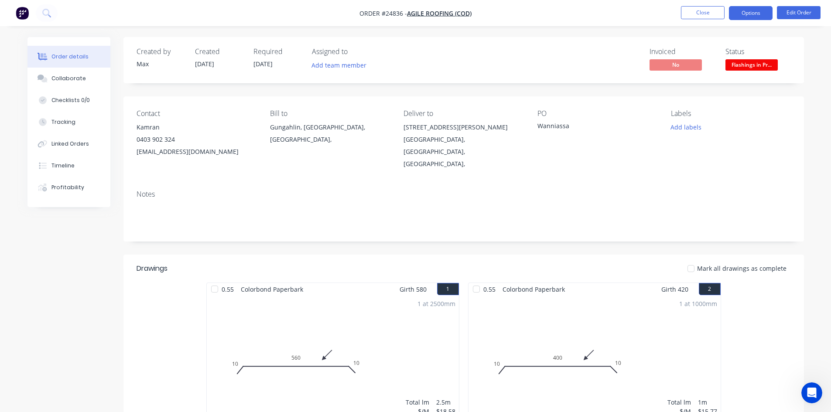
click at [753, 10] on button "Options" at bounding box center [751, 13] width 44 height 14
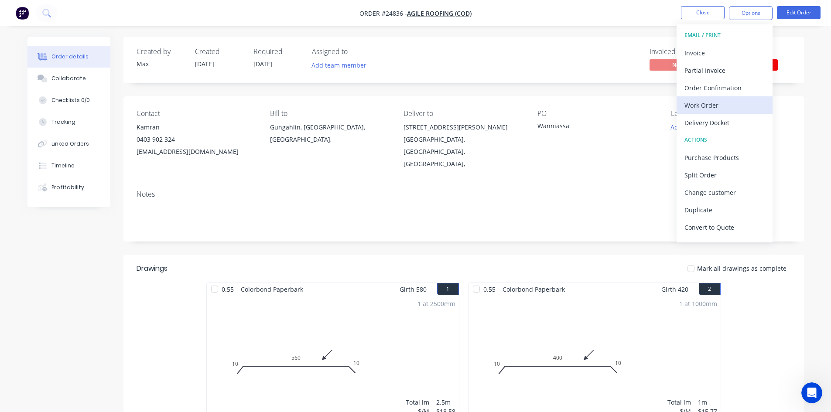
click at [725, 104] on div "Work Order" at bounding box center [724, 105] width 80 height 13
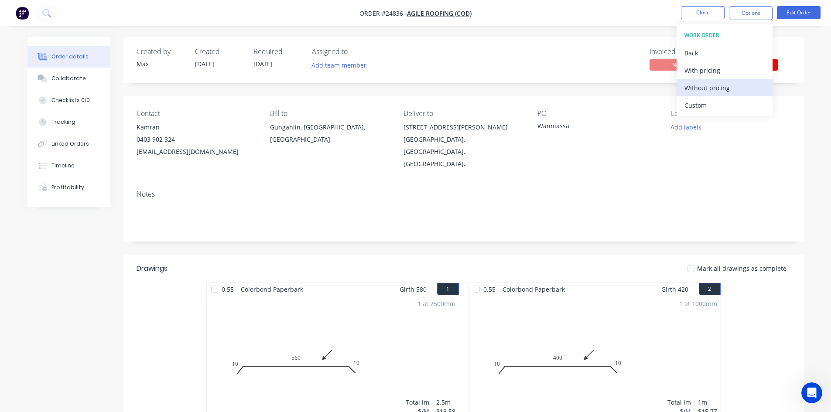
click at [721, 88] on div "Without pricing" at bounding box center [724, 88] width 80 height 13
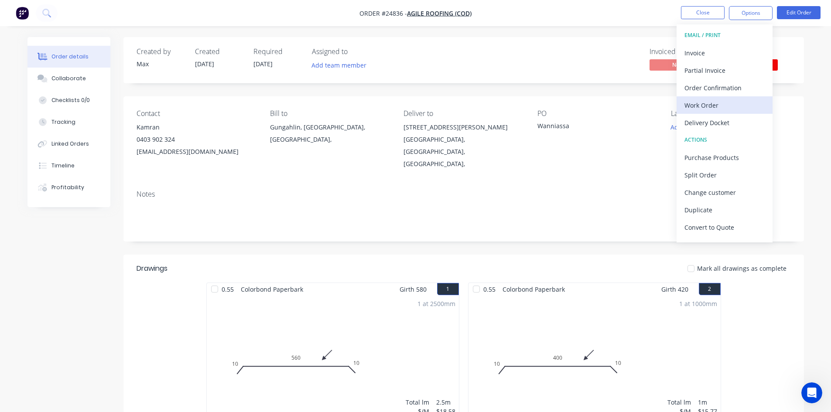
click at [712, 107] on div "Work Order" at bounding box center [724, 105] width 80 height 13
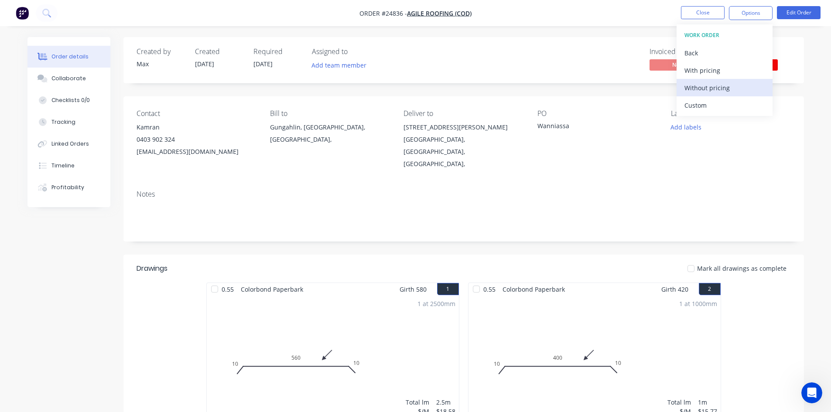
click at [721, 89] on div "Without pricing" at bounding box center [724, 88] width 80 height 13
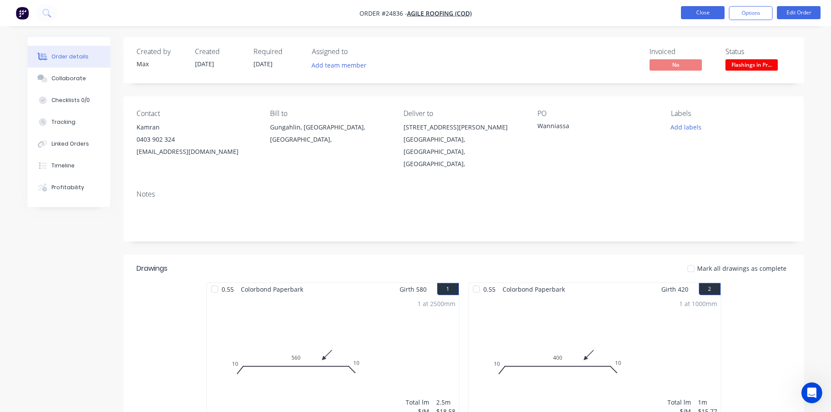
click at [701, 10] on button "Close" at bounding box center [703, 12] width 44 height 13
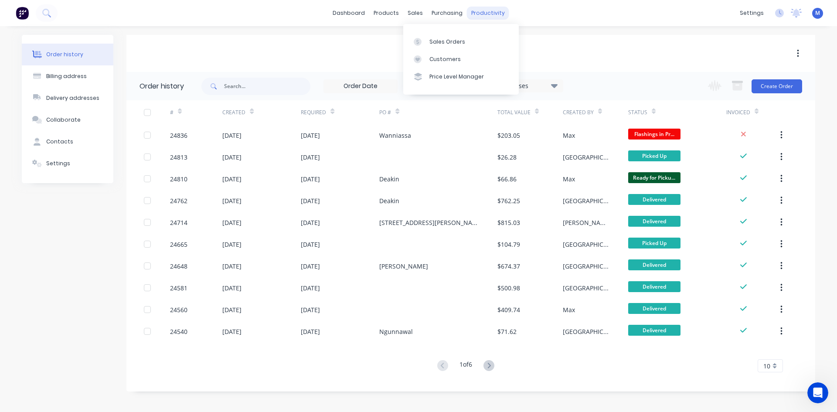
click at [489, 13] on div "productivity" at bounding box center [488, 13] width 42 height 13
click at [479, 12] on div "productivity" at bounding box center [488, 13] width 42 height 13
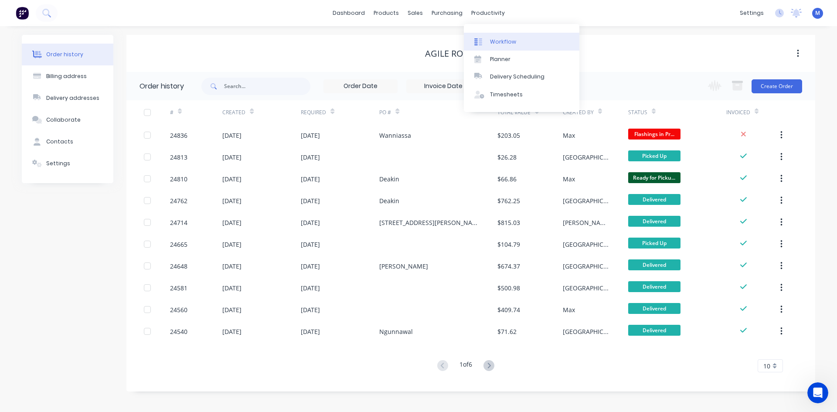
click at [510, 39] on div "Workflow" at bounding box center [503, 42] width 26 height 8
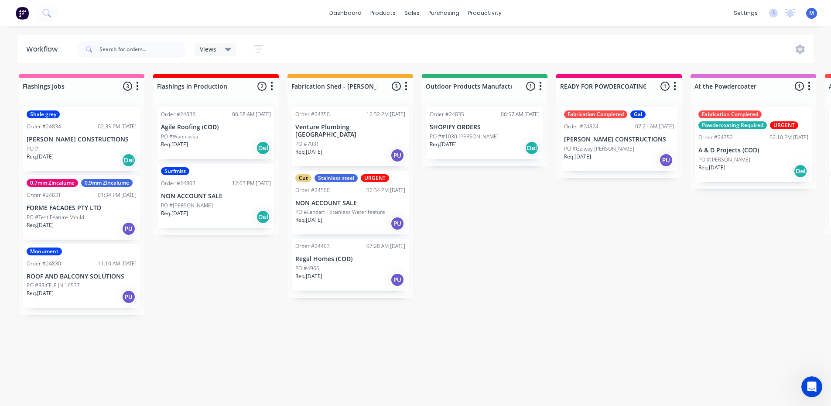
scroll to position [2, 0]
click at [88, 213] on div "PO #Test Feature Mould" at bounding box center [82, 217] width 110 height 8
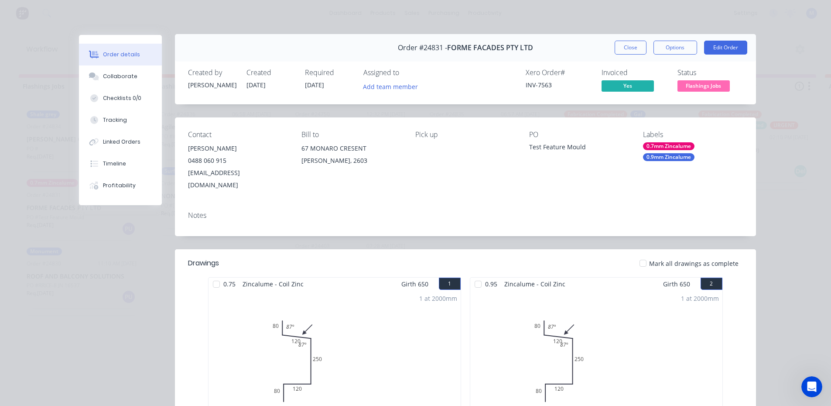
scroll to position [0, 0]
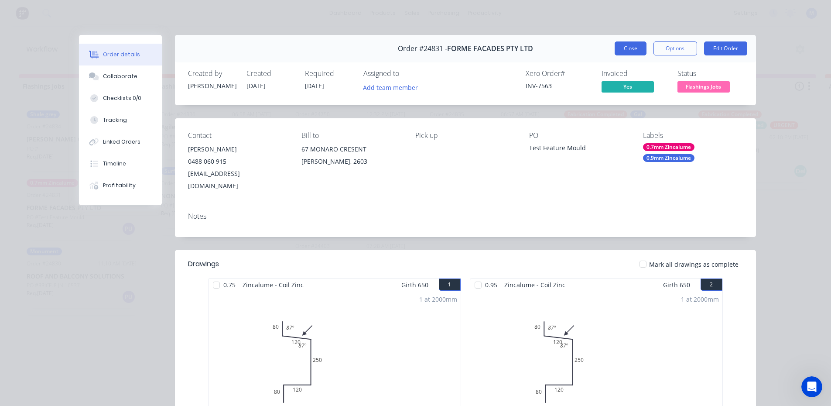
click at [626, 48] on button "Close" at bounding box center [631, 48] width 32 height 14
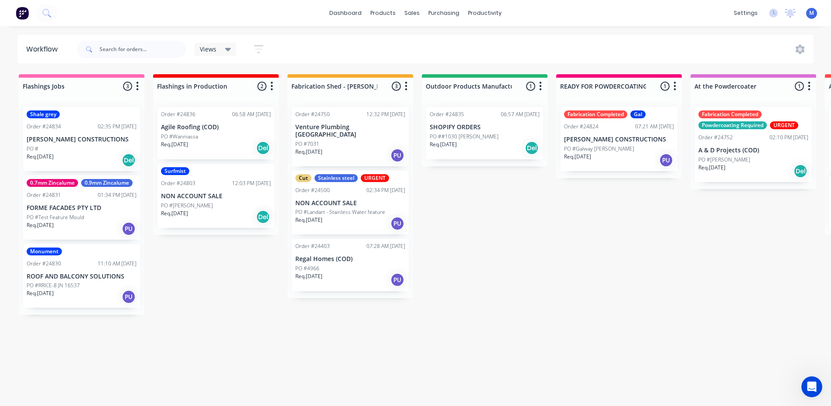
click at [202, 133] on div "PO #Wanniassa" at bounding box center [216, 137] width 110 height 8
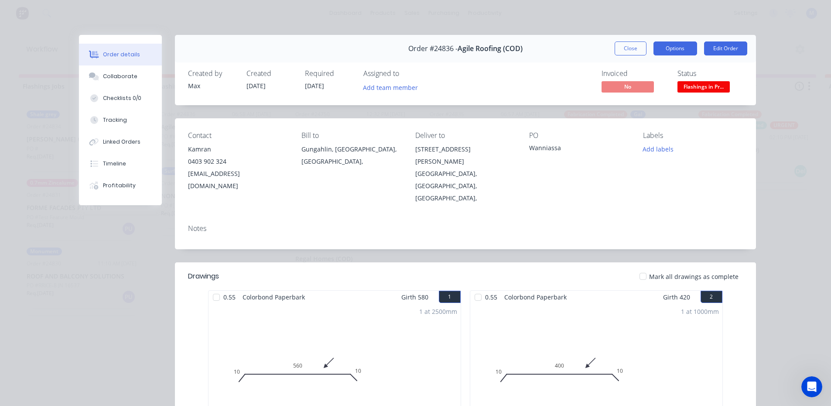
click at [682, 54] on button "Options" at bounding box center [675, 48] width 44 height 14
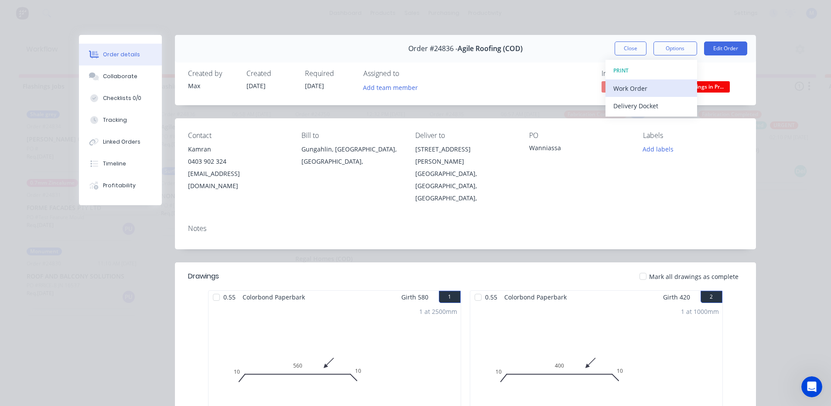
click at [653, 82] on div "Work Order" at bounding box center [651, 88] width 76 height 13
click at [654, 106] on div "Standard" at bounding box center [651, 105] width 76 height 13
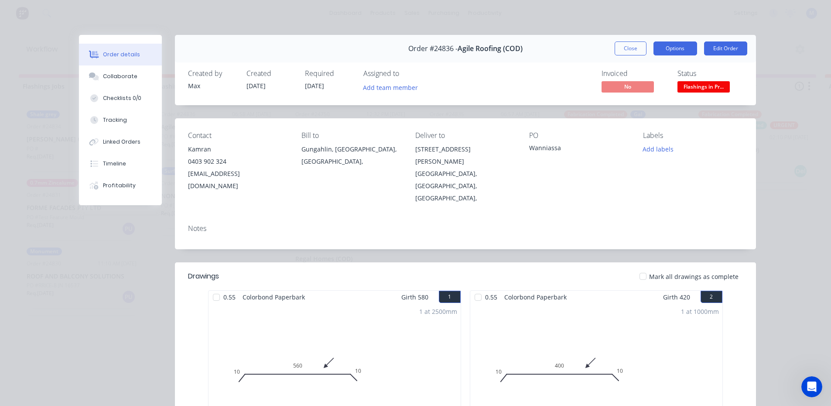
click at [659, 48] on button "Options" at bounding box center [675, 48] width 44 height 14
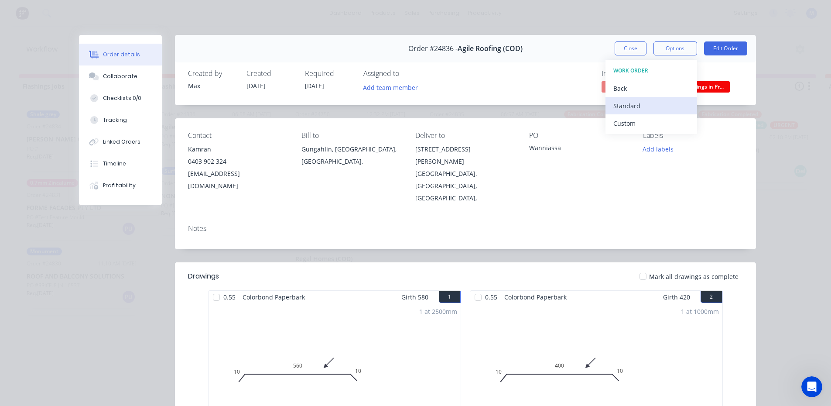
click at [663, 107] on div "Standard" at bounding box center [651, 105] width 76 height 13
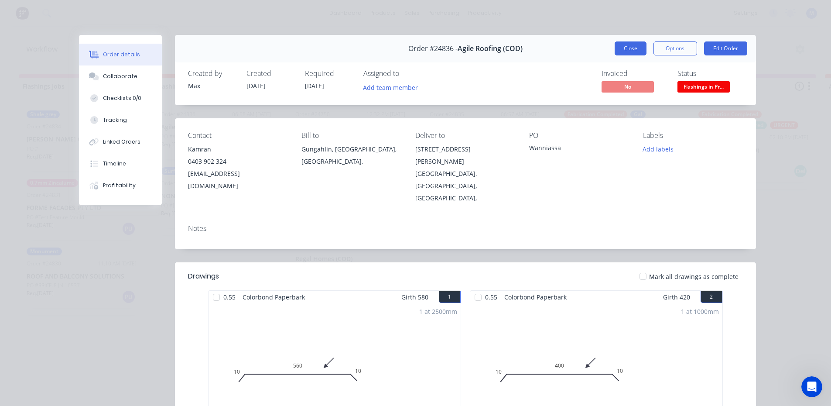
click at [618, 49] on button "Close" at bounding box center [631, 48] width 32 height 14
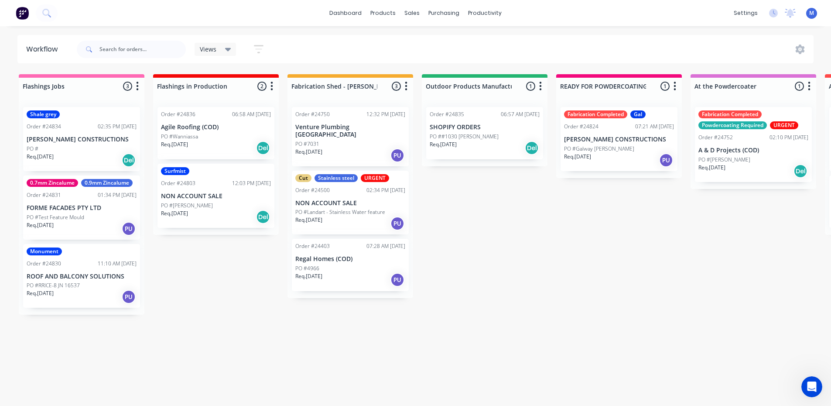
click at [99, 222] on div "Req. [DATE] PU" at bounding box center [82, 228] width 110 height 15
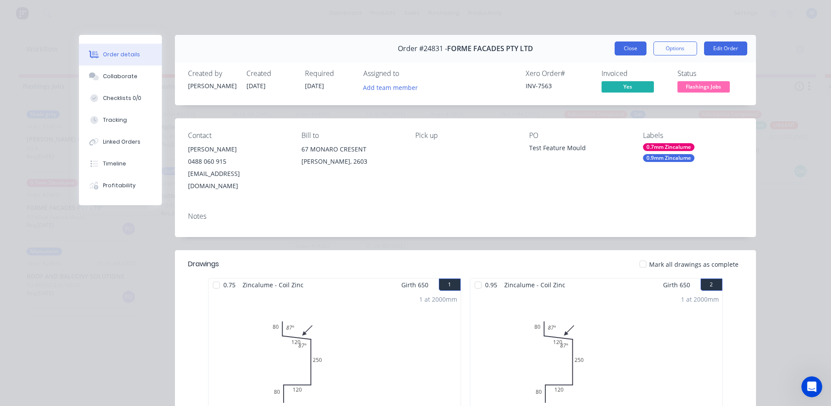
click at [617, 51] on button "Close" at bounding box center [631, 48] width 32 height 14
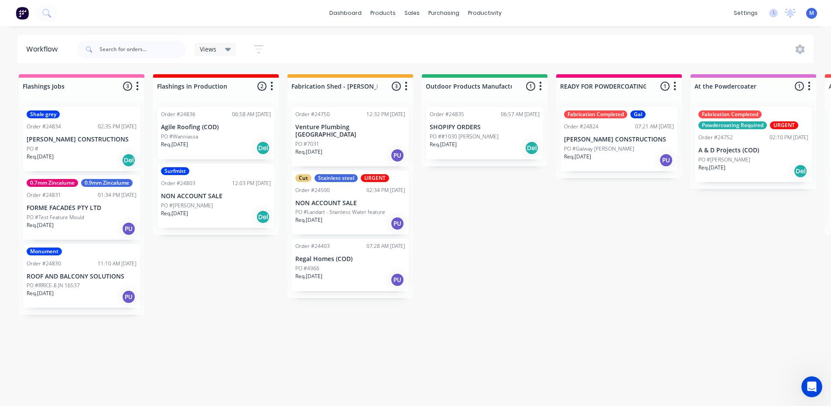
click at [64, 144] on div "Shale grey Order #24834 02:35 PM [DATE] [PERSON_NAME] CONSTRUCTIONS PO # Req. […" at bounding box center [81, 139] width 117 height 64
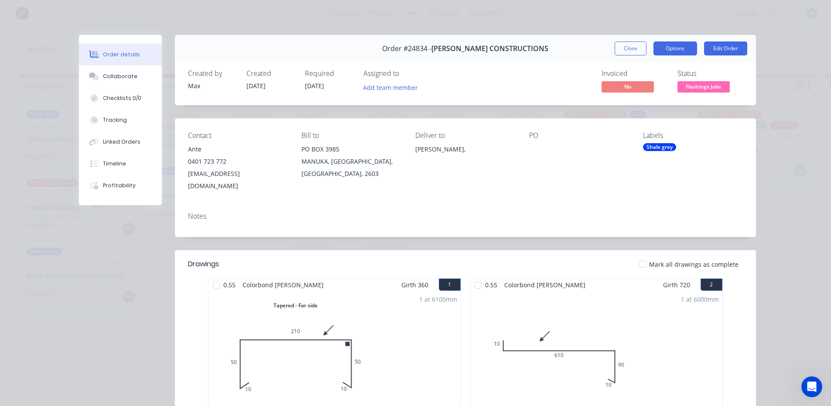
click at [673, 49] on button "Options" at bounding box center [675, 48] width 44 height 14
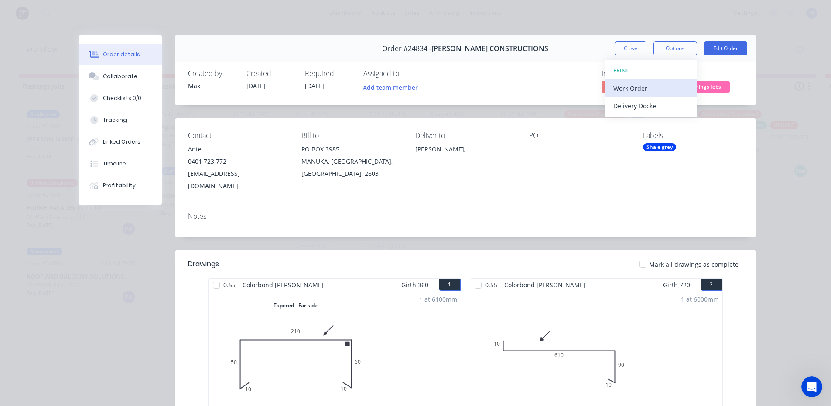
click at [657, 85] on div "Work Order" at bounding box center [651, 88] width 76 height 13
click at [645, 106] on div "Standard" at bounding box center [651, 105] width 76 height 13
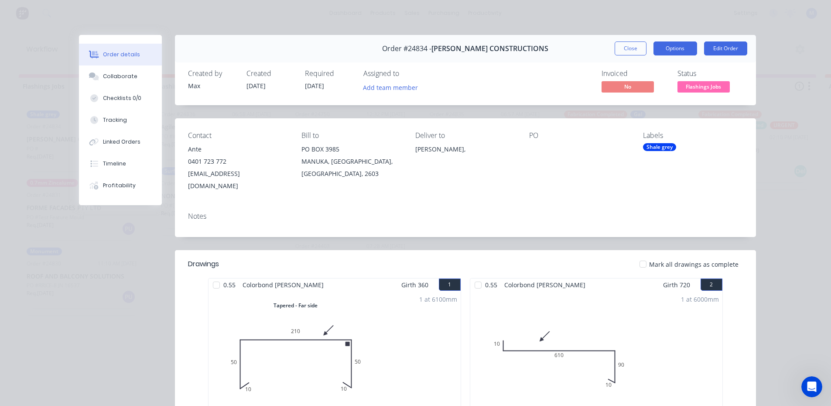
click at [670, 51] on button "Options" at bounding box center [675, 48] width 44 height 14
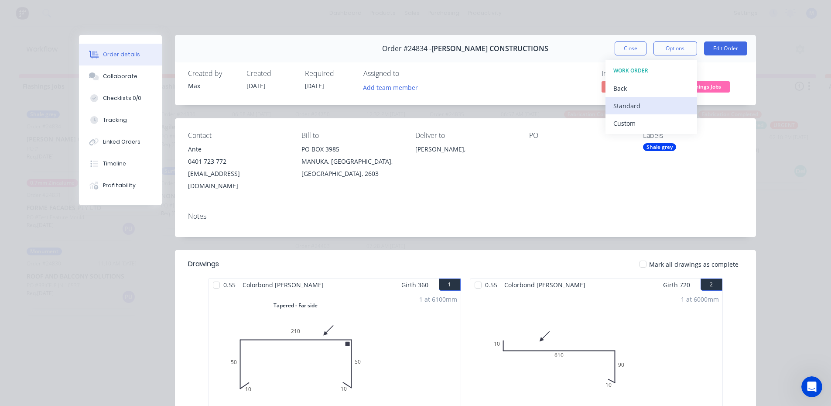
click at [654, 106] on div "Standard" at bounding box center [651, 105] width 76 height 13
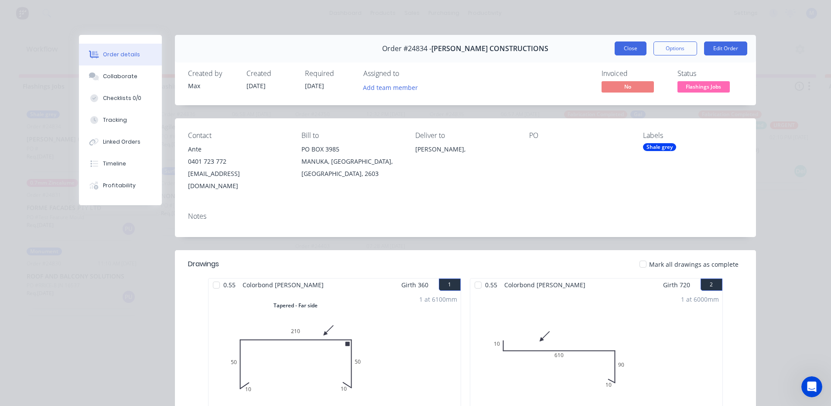
click at [615, 50] on button "Close" at bounding box center [631, 48] width 32 height 14
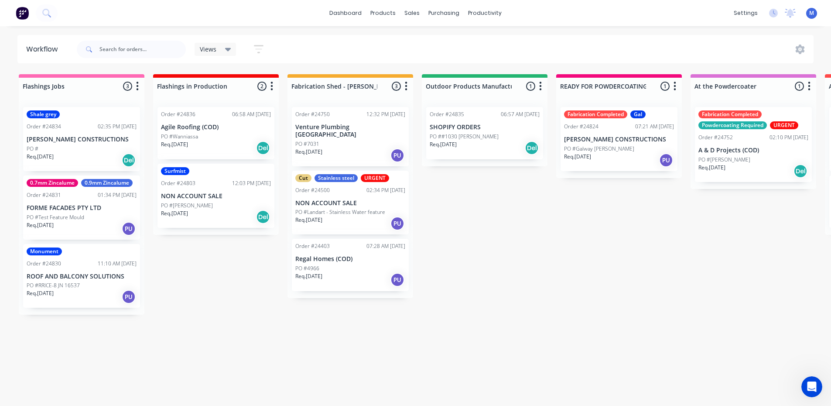
click at [586, 137] on p "[PERSON_NAME] CONSTRUCTIONS" at bounding box center [619, 139] width 110 height 7
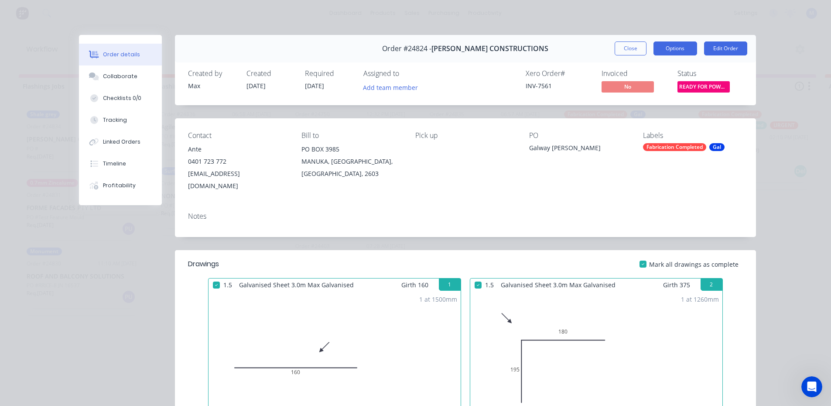
click at [677, 49] on button "Options" at bounding box center [675, 48] width 44 height 14
click at [677, 48] on button "Options" at bounding box center [675, 48] width 44 height 14
click at [676, 52] on button "Options" at bounding box center [675, 48] width 44 height 14
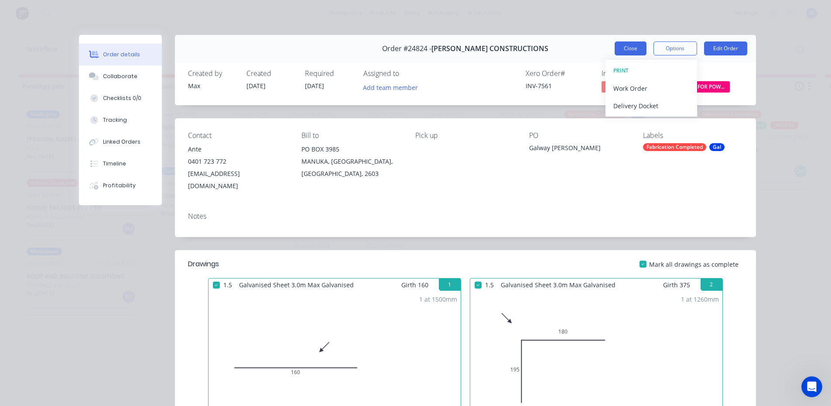
click at [628, 49] on button "Close" at bounding box center [631, 48] width 32 height 14
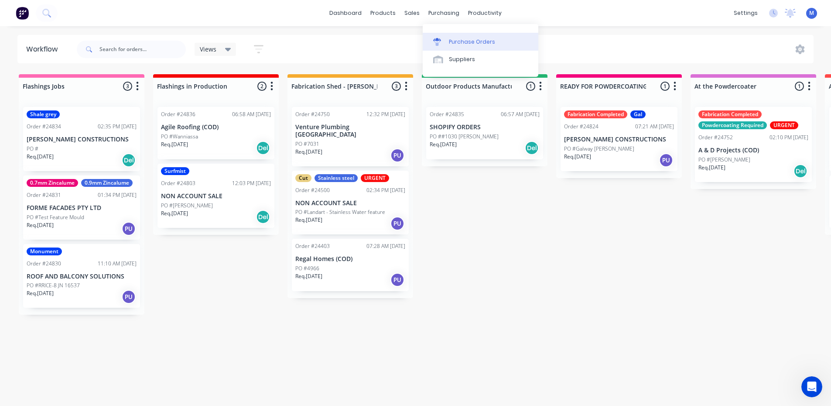
click at [474, 41] on div "Purchase Orders" at bounding box center [472, 42] width 46 height 8
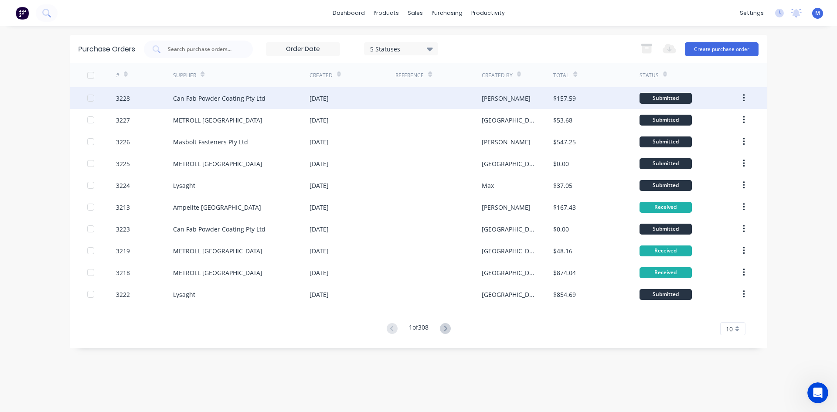
click at [271, 98] on div "Can Fab Powder Coating Pty Ltd" at bounding box center [241, 98] width 137 height 22
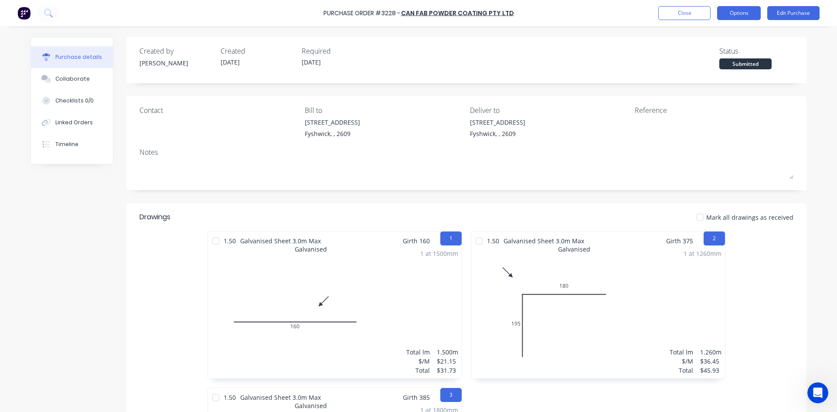
click at [741, 8] on button "Options" at bounding box center [739, 13] width 44 height 14
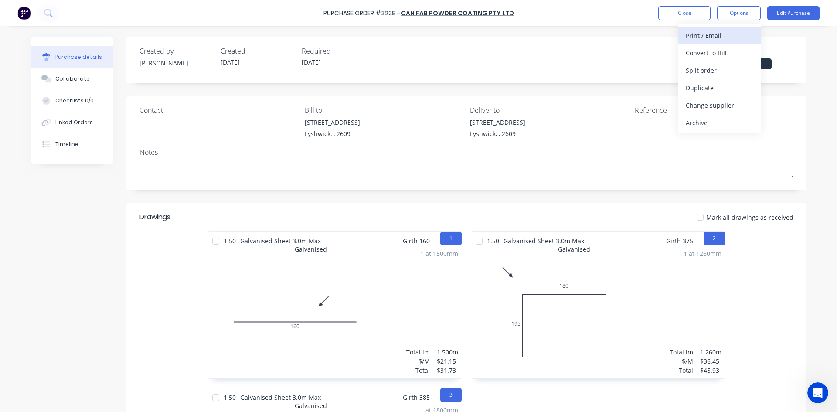
click at [724, 34] on div "Print / Email" at bounding box center [719, 35] width 67 height 13
click at [744, 68] on div "Without pricing" at bounding box center [719, 70] width 67 height 13
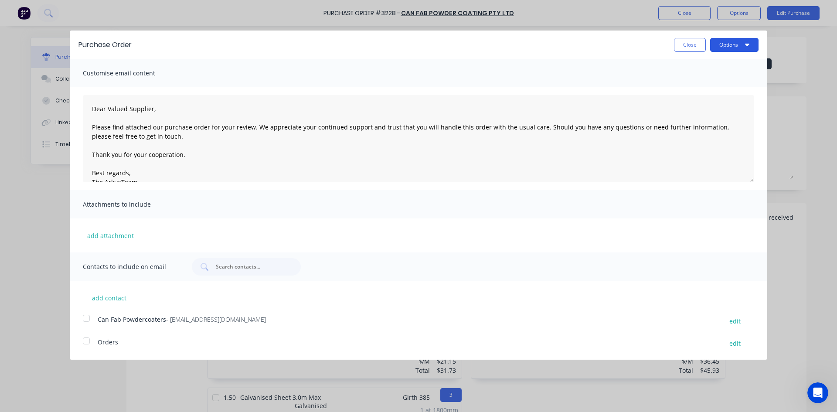
click at [744, 46] on button "Options" at bounding box center [734, 45] width 48 height 14
click at [718, 67] on div "Print" at bounding box center [717, 67] width 67 height 13
click at [692, 42] on button "Close" at bounding box center [690, 45] width 32 height 14
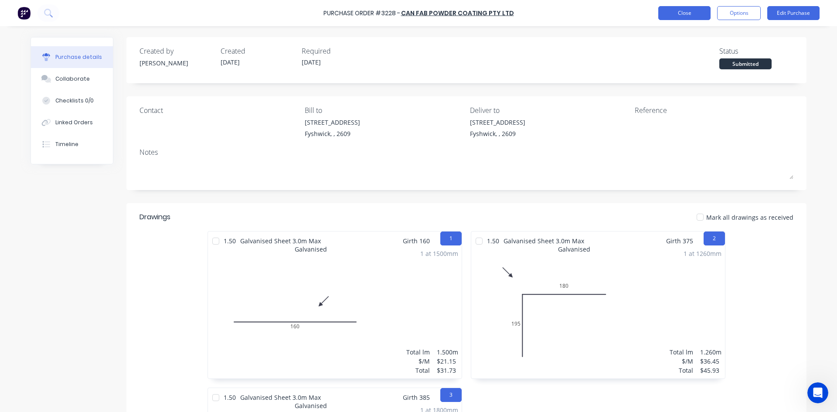
click at [680, 9] on button "Close" at bounding box center [685, 13] width 52 height 14
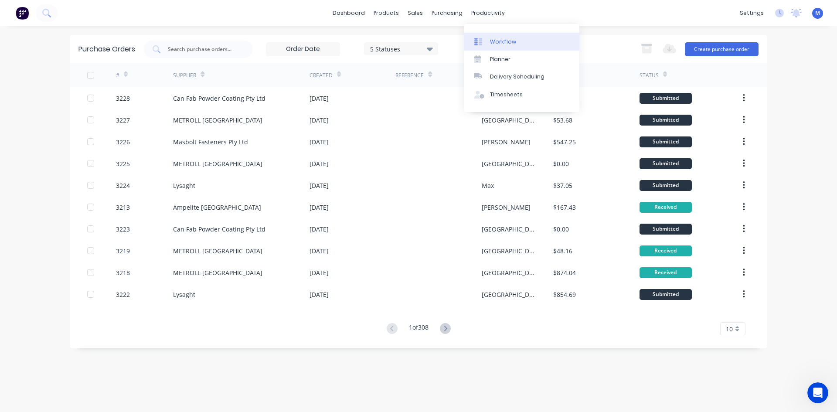
click at [507, 41] on div "Workflow" at bounding box center [503, 42] width 26 height 8
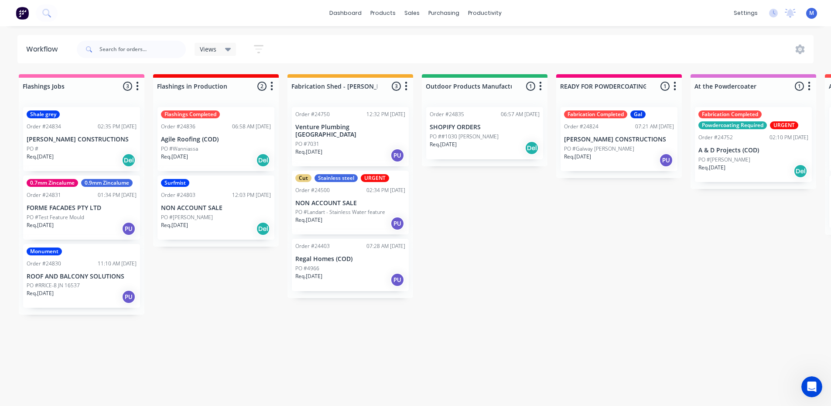
click at [92, 287] on div "PO #RRICE-8 JN 16537" at bounding box center [82, 285] width 110 height 8
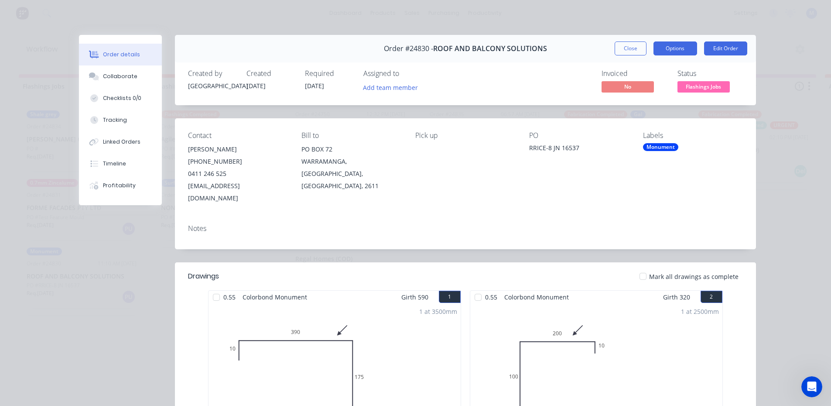
click at [669, 45] on button "Options" at bounding box center [675, 48] width 44 height 14
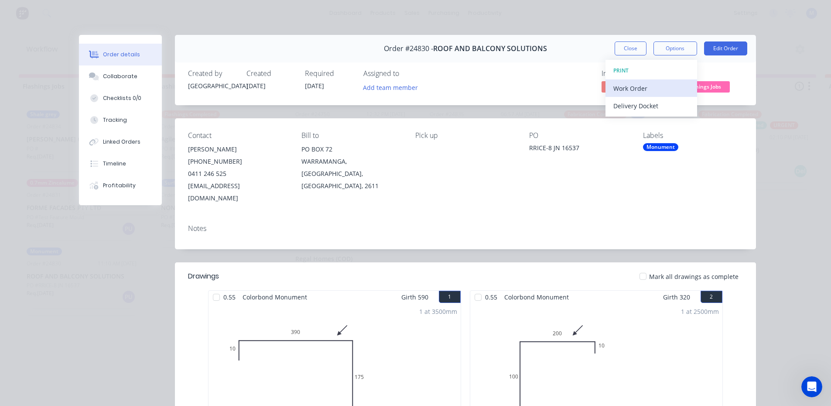
click at [665, 84] on div "Work Order" at bounding box center [651, 88] width 76 height 13
click at [653, 104] on div "Standard" at bounding box center [651, 105] width 76 height 13
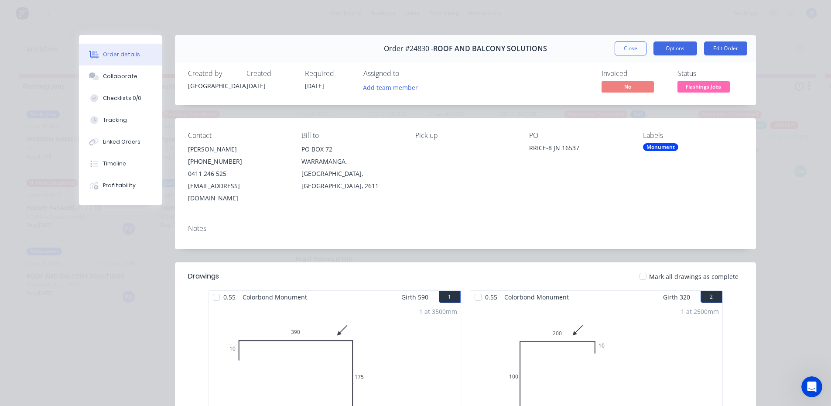
click at [677, 48] on button "Options" at bounding box center [675, 48] width 44 height 14
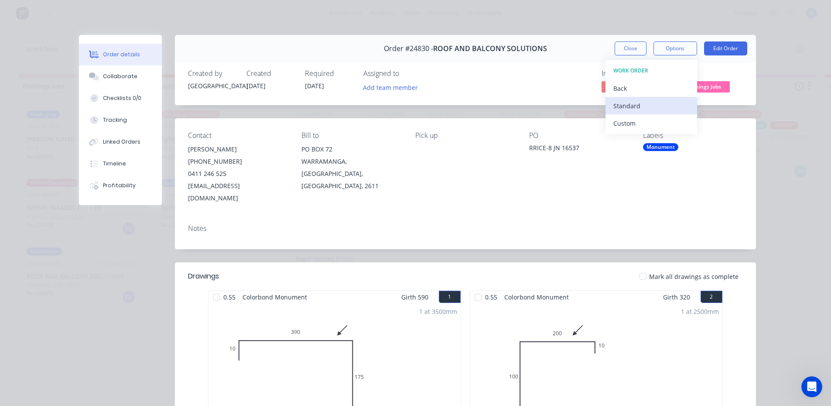
click at [646, 104] on div "Standard" at bounding box center [651, 105] width 76 height 13
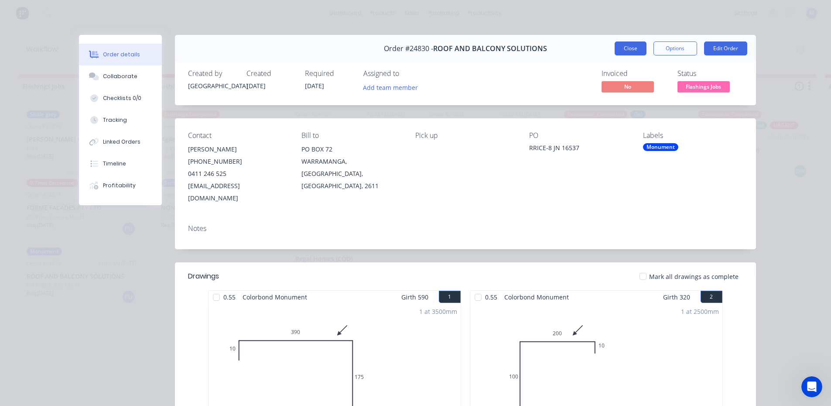
click at [625, 50] on button "Close" at bounding box center [631, 48] width 32 height 14
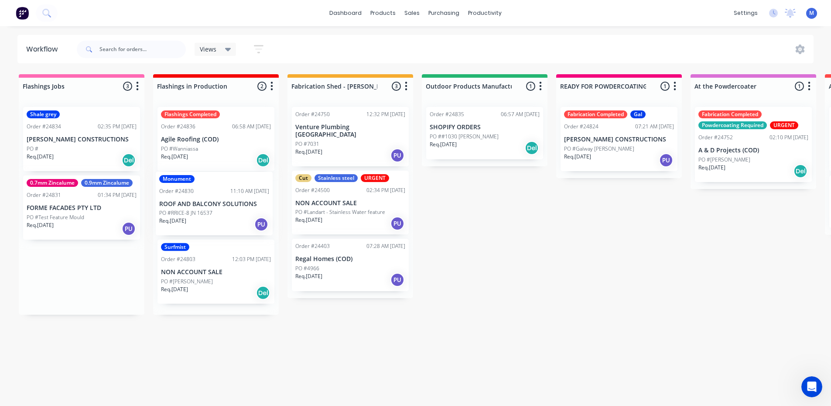
drag, startPoint x: 86, startPoint y: 294, endPoint x: 225, endPoint y: 215, distance: 159.5
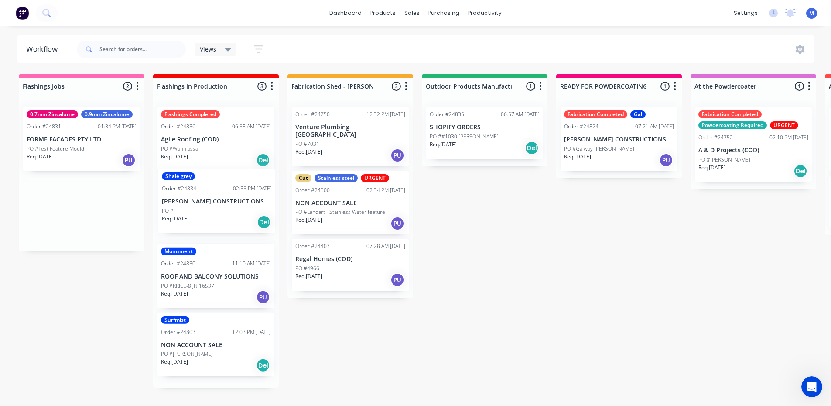
drag, startPoint x: 83, startPoint y: 159, endPoint x: 224, endPoint y: 220, distance: 153.5
click at [214, 155] on div "Req. [DATE] Del" at bounding box center [216, 160] width 110 height 15
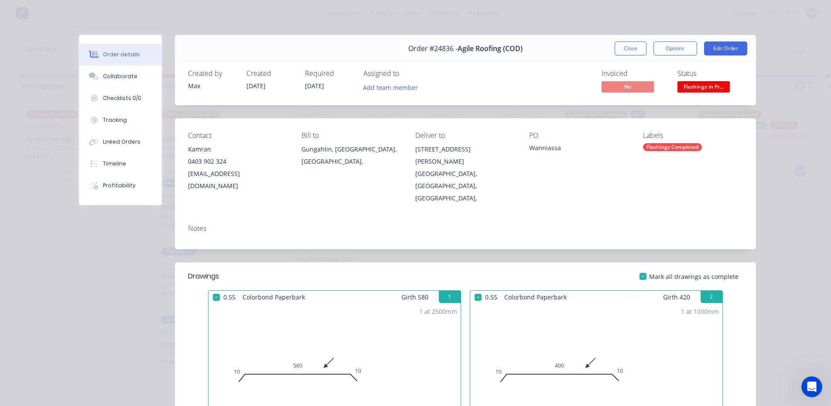
click at [706, 87] on span "Flashings in Pr..." at bounding box center [703, 86] width 52 height 11
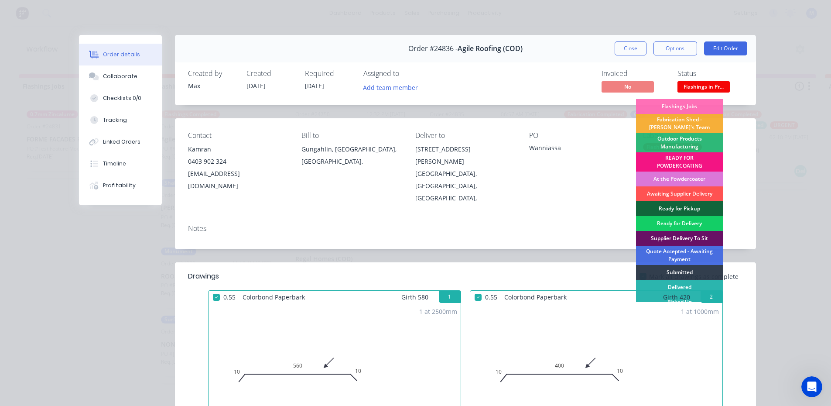
click at [698, 221] on div "Ready for Delivery" at bounding box center [679, 223] width 87 height 15
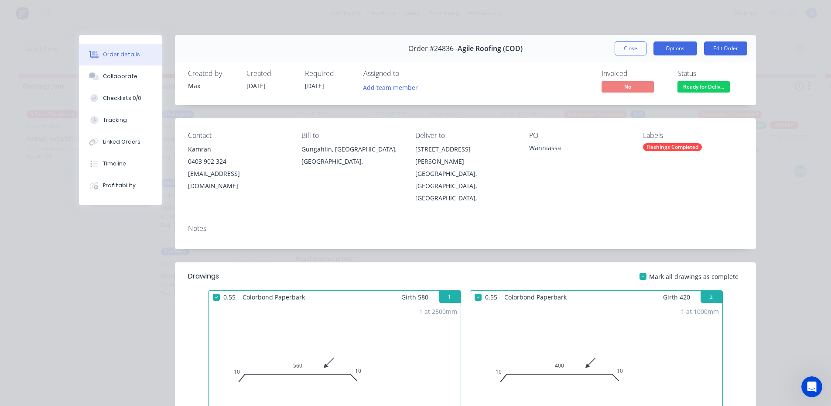
click at [670, 51] on button "Options" at bounding box center [675, 48] width 44 height 14
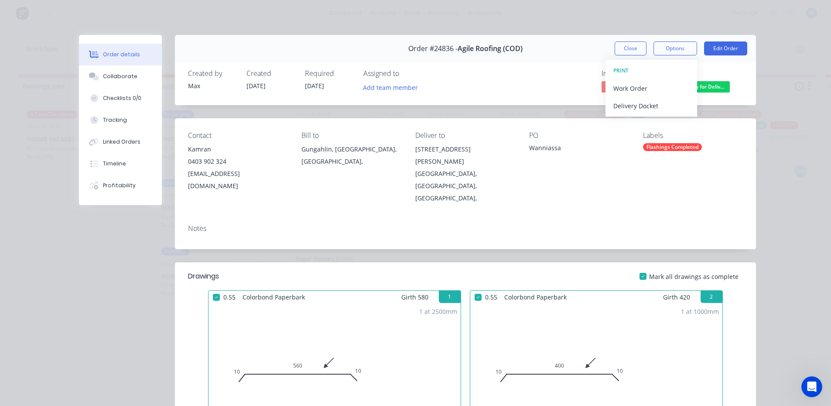
click at [546, 75] on div "Invoiced No Status Ready for Deliv..." at bounding box center [597, 81] width 292 height 25
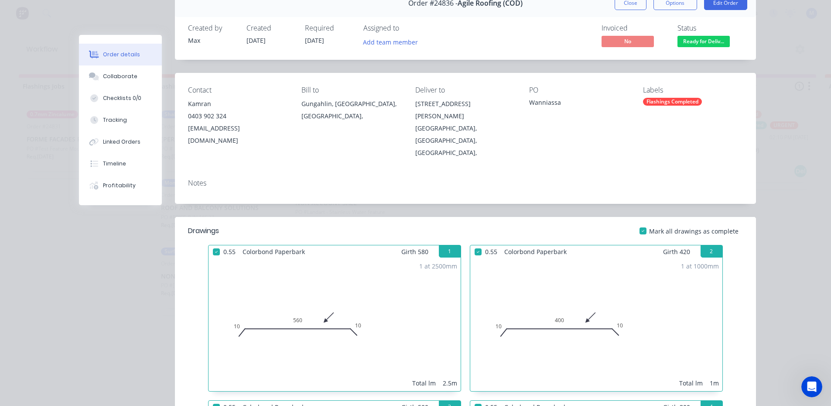
scroll to position [44, 0]
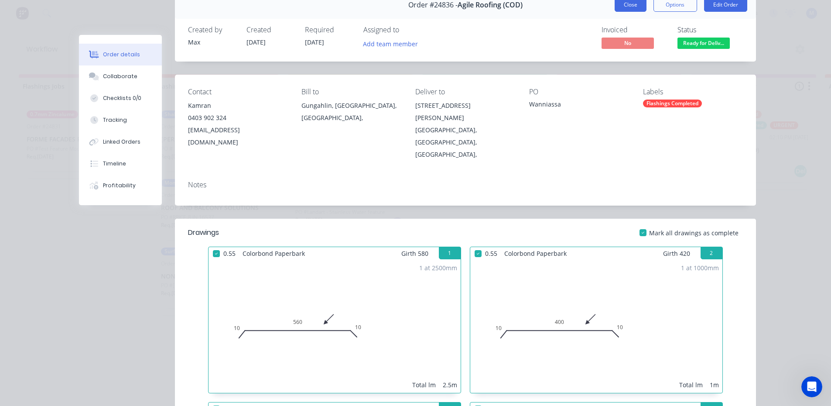
click at [620, 6] on button "Close" at bounding box center [631, 5] width 32 height 14
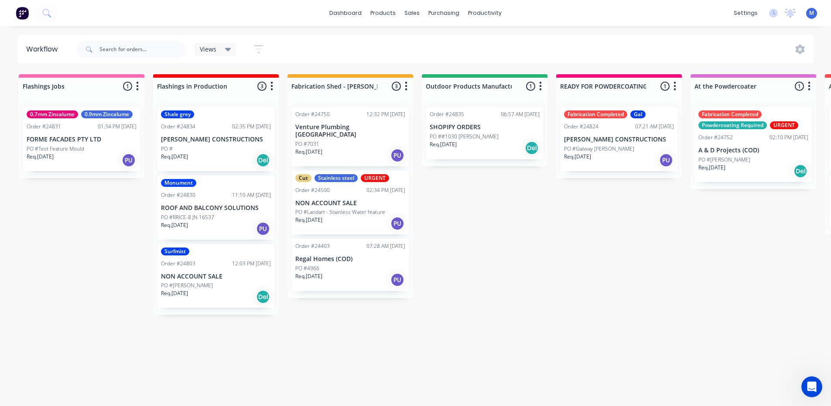
click at [102, 161] on div "Req. [DATE] PU" at bounding box center [82, 160] width 110 height 15
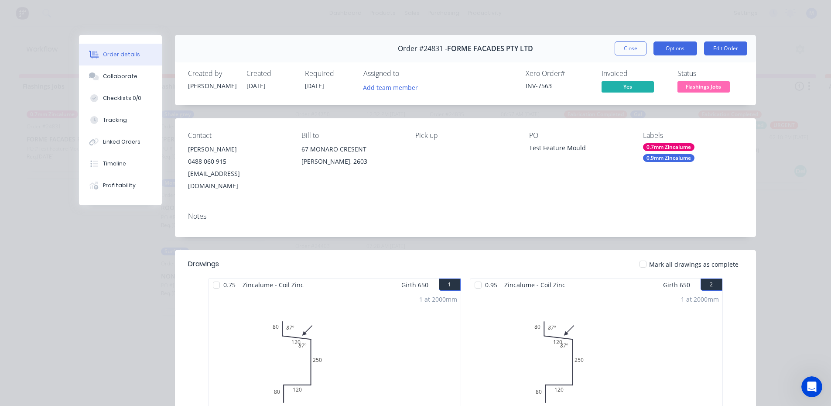
click at [669, 47] on button "Options" at bounding box center [675, 48] width 44 height 14
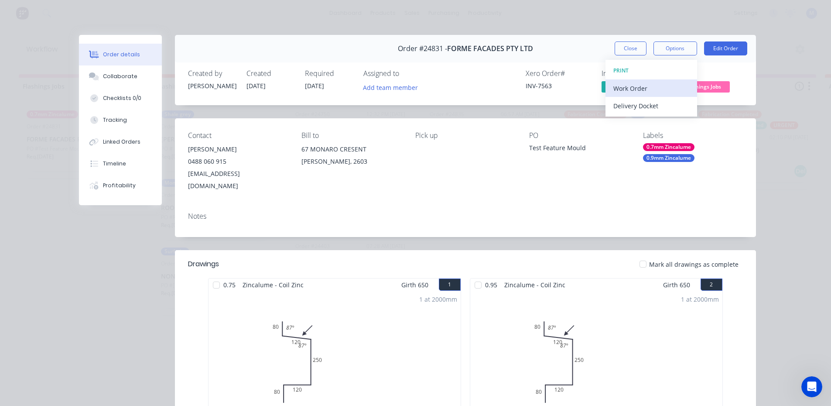
click at [646, 85] on div "Work Order" at bounding box center [651, 88] width 76 height 13
click at [641, 105] on div "Standard" at bounding box center [651, 105] width 76 height 13
click at [625, 49] on button "Close" at bounding box center [631, 48] width 32 height 14
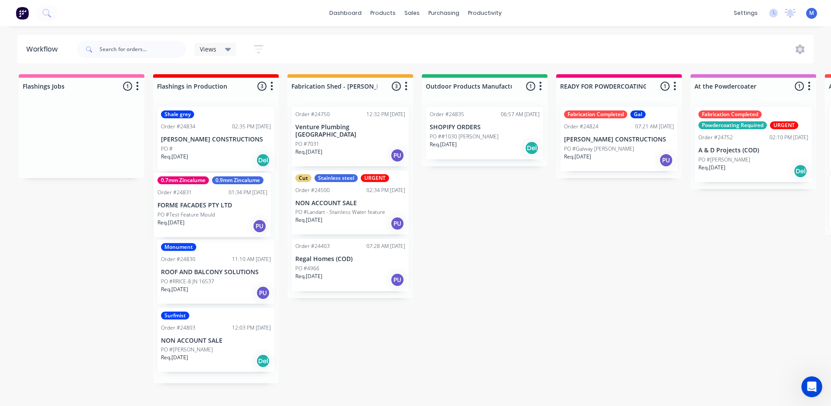
drag, startPoint x: 73, startPoint y: 144, endPoint x: 207, endPoint y: 208, distance: 148.1
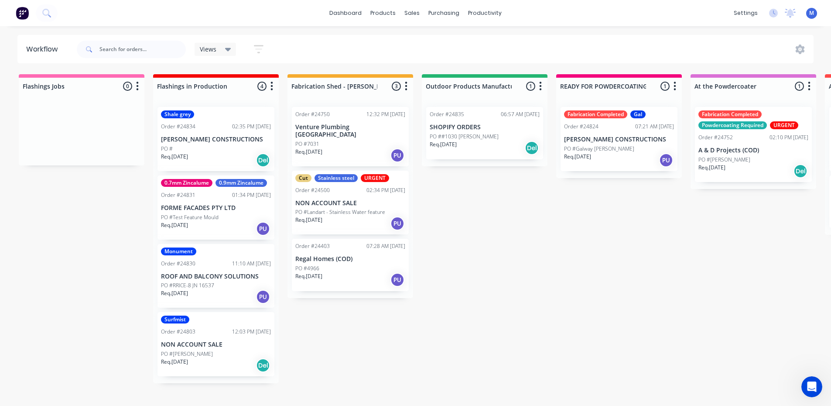
click at [350, 273] on div "Req. [DATE] PU" at bounding box center [350, 279] width 110 height 15
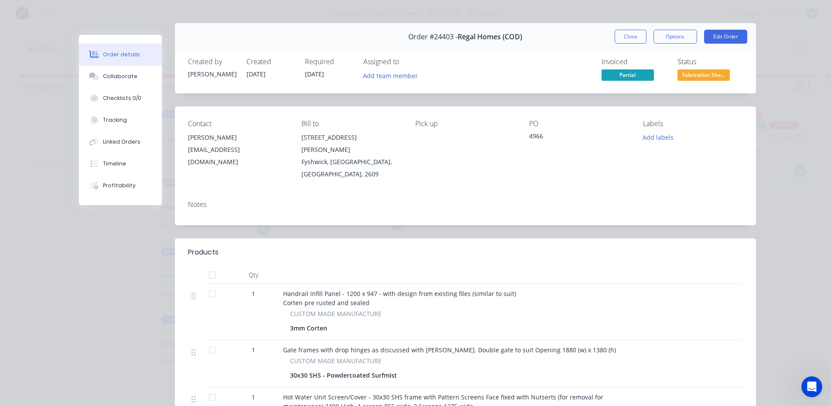
scroll to position [0, 0]
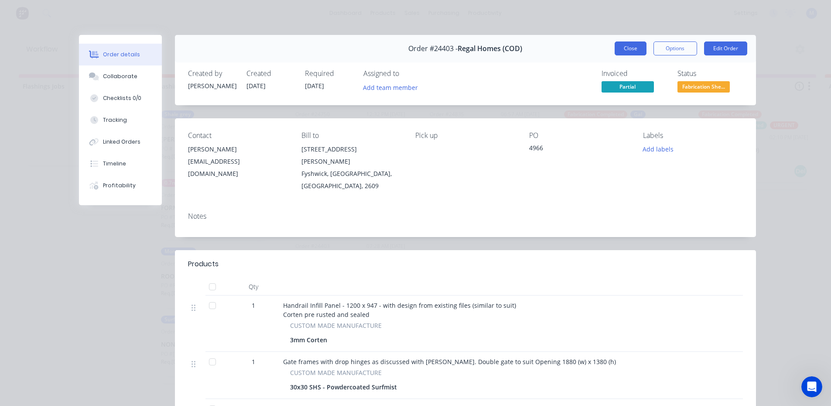
click at [632, 45] on button "Close" at bounding box center [631, 48] width 32 height 14
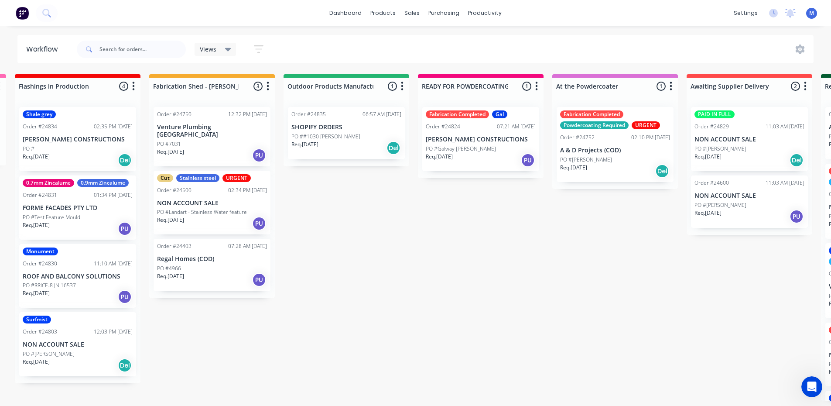
scroll to position [0, 396]
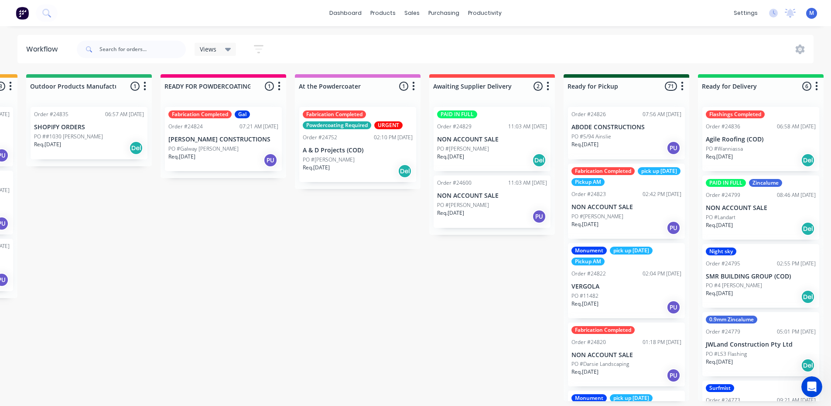
click at [386, 170] on div "Req. [DATE] Del" at bounding box center [358, 171] width 110 height 15
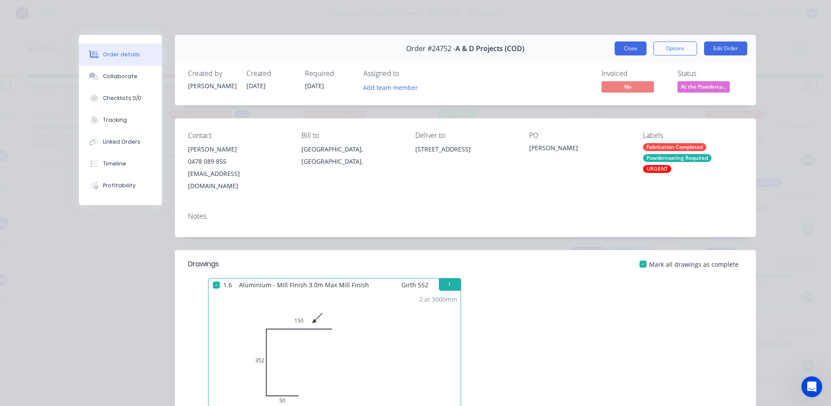
click at [620, 44] on button "Close" at bounding box center [631, 48] width 32 height 14
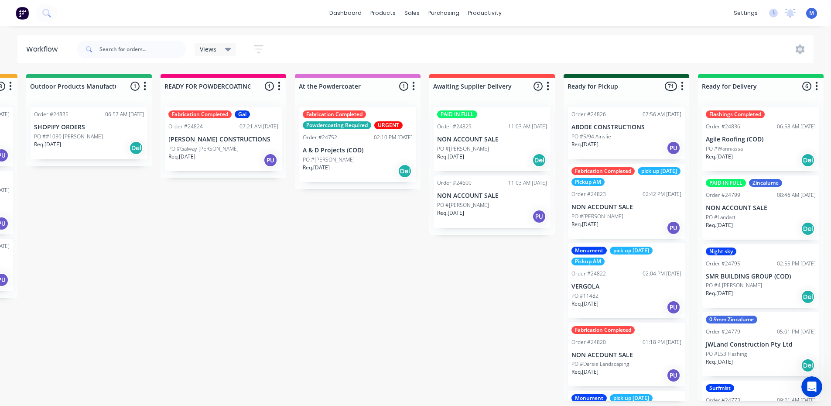
click at [464, 164] on div "Req. [DATE] Del" at bounding box center [492, 160] width 110 height 15
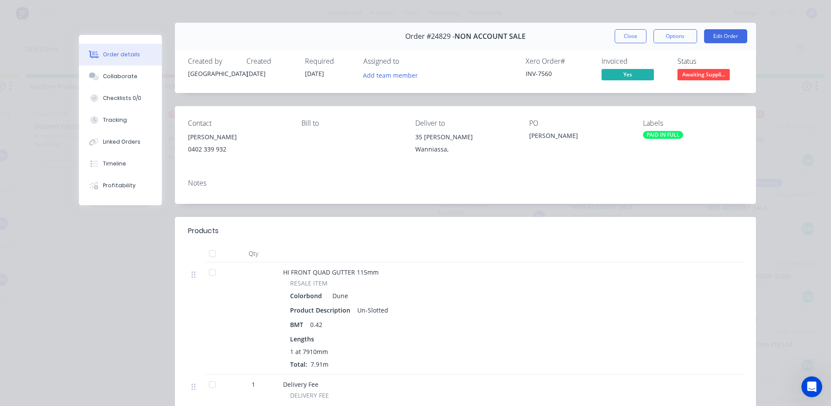
scroll to position [0, 0]
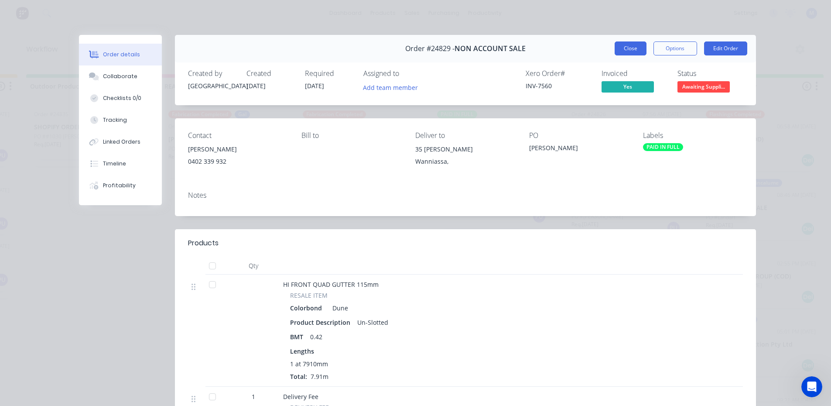
click at [632, 44] on button "Close" at bounding box center [631, 48] width 32 height 14
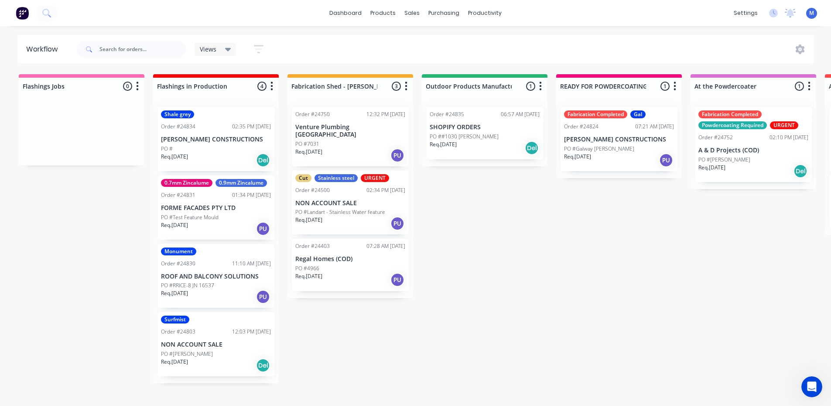
click at [494, 147] on div "Req. [DATE] Del" at bounding box center [485, 147] width 110 height 15
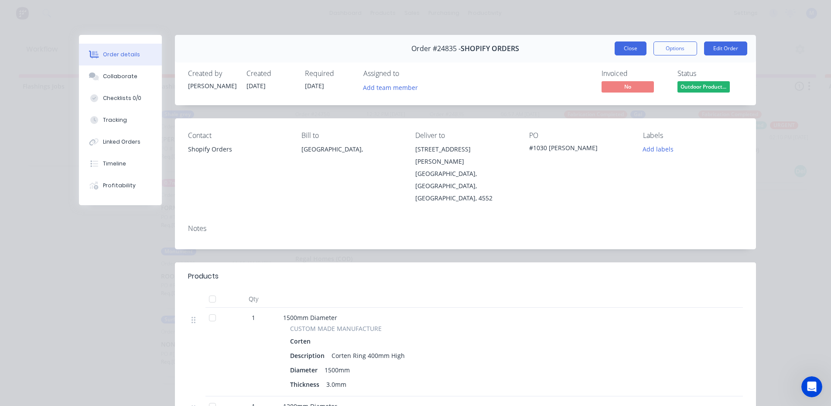
click at [629, 43] on button "Close" at bounding box center [631, 48] width 32 height 14
